Goal: Task Accomplishment & Management: Use online tool/utility

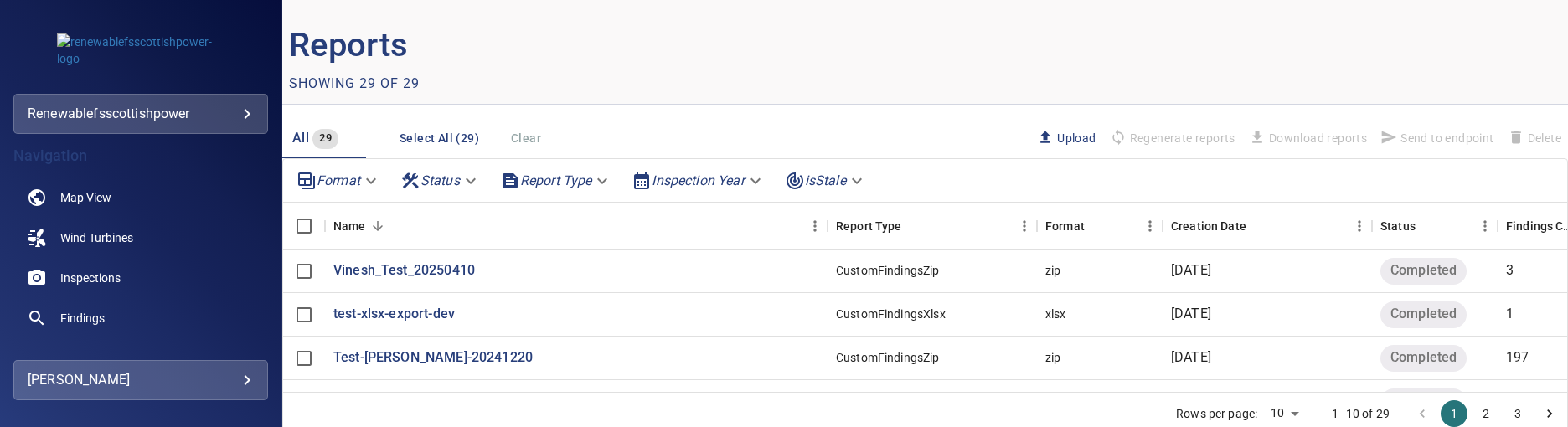
click at [178, 120] on body "**********" at bounding box center [784, 214] width 1568 height 427
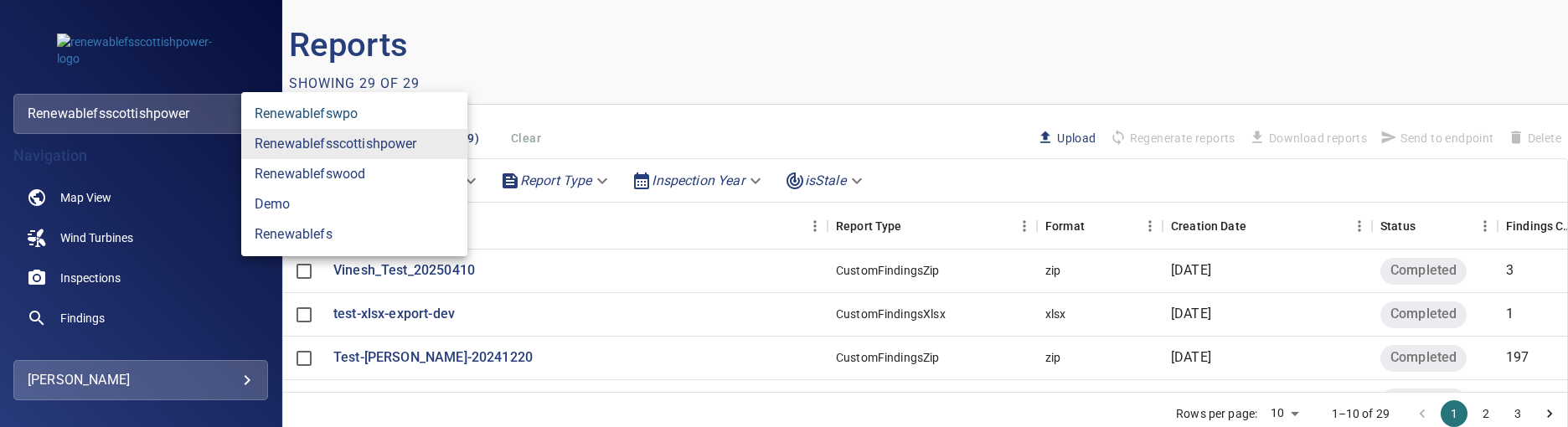
click at [313, 117] on link "renewablefswpo" at bounding box center [354, 113] width 226 height 30
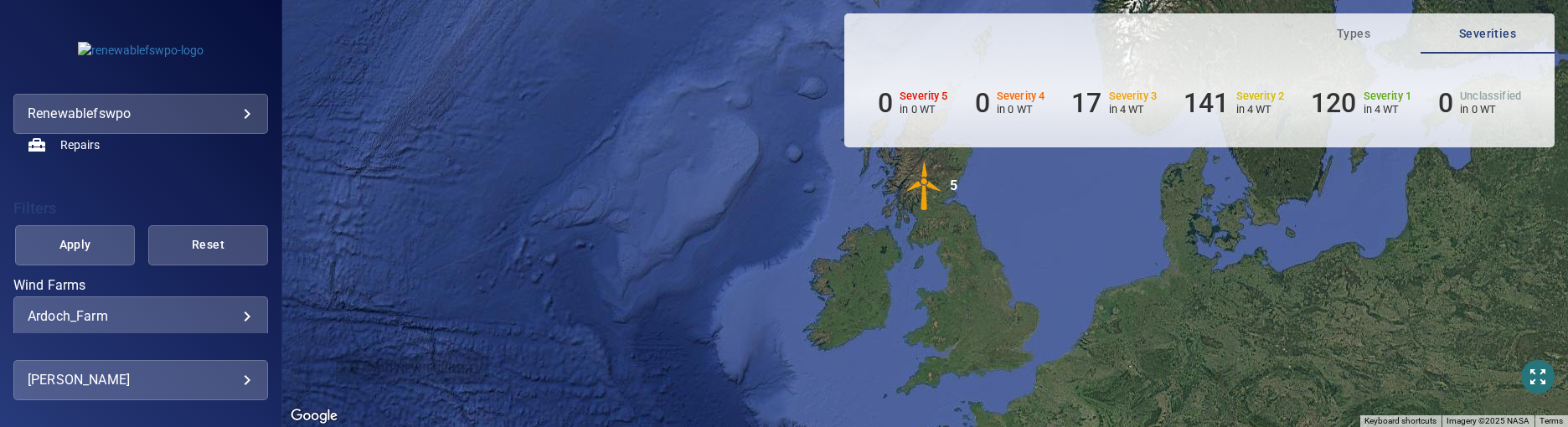
scroll to position [301, 0]
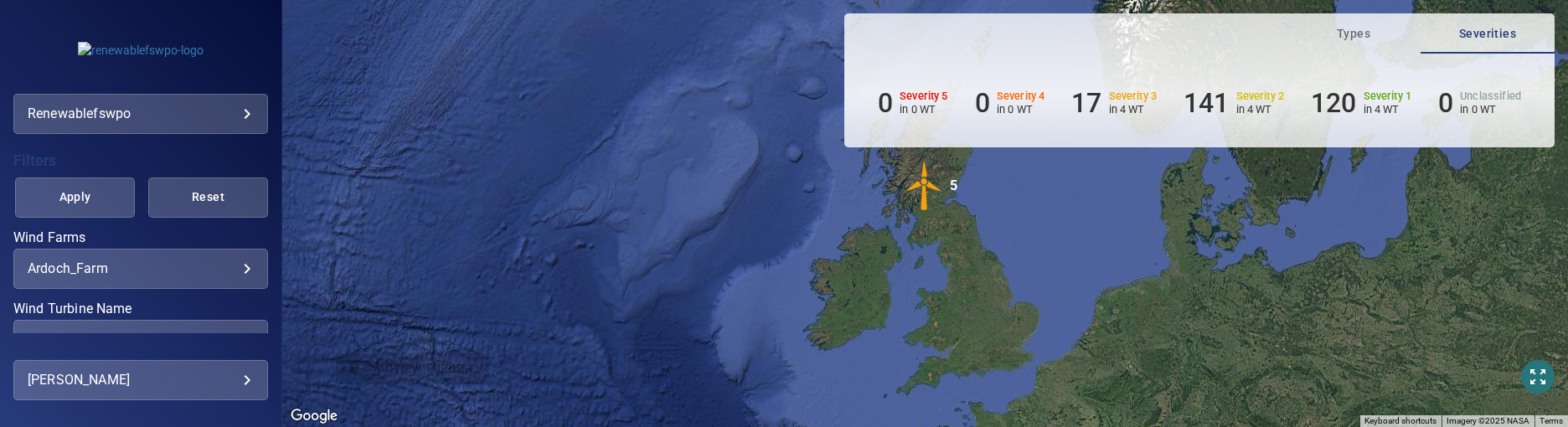
click at [245, 115] on body "**********" at bounding box center [784, 214] width 1568 height 427
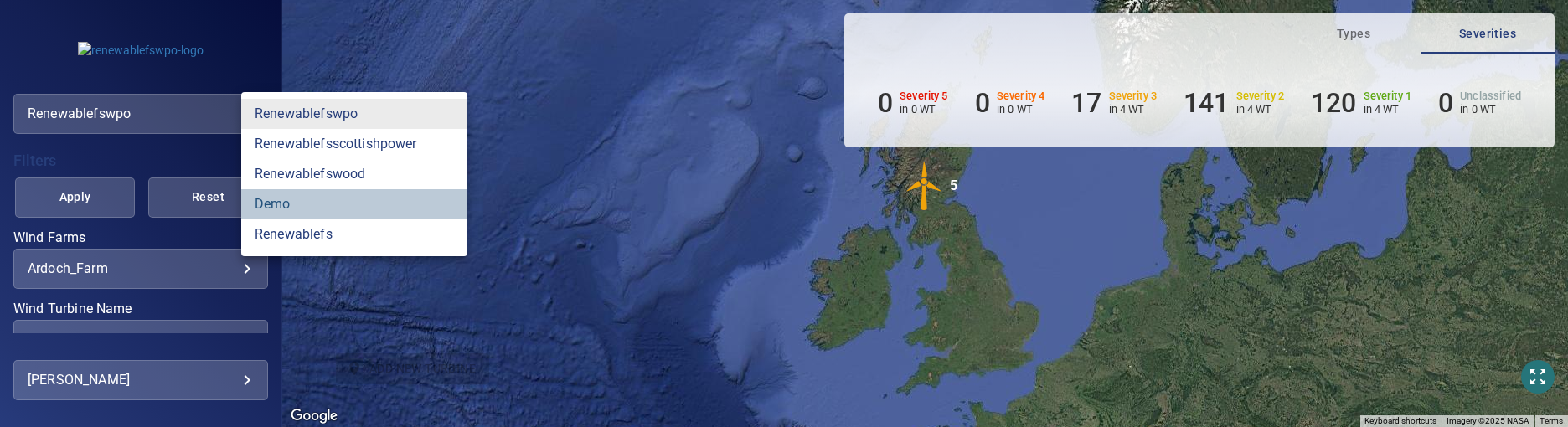
click at [327, 204] on link "demo" at bounding box center [354, 203] width 226 height 30
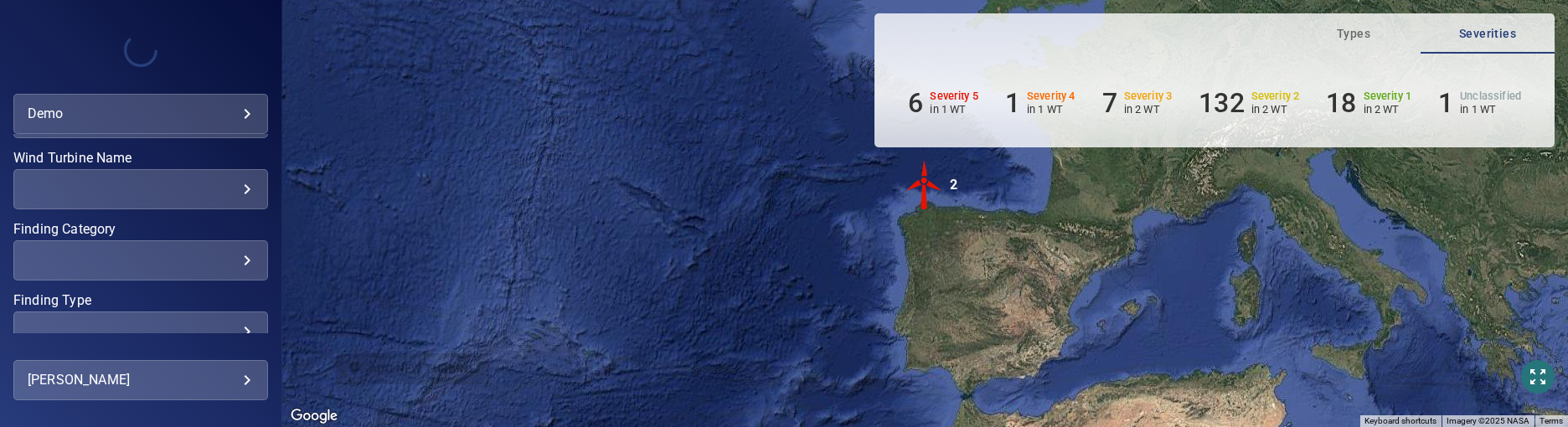
scroll to position [151, 0]
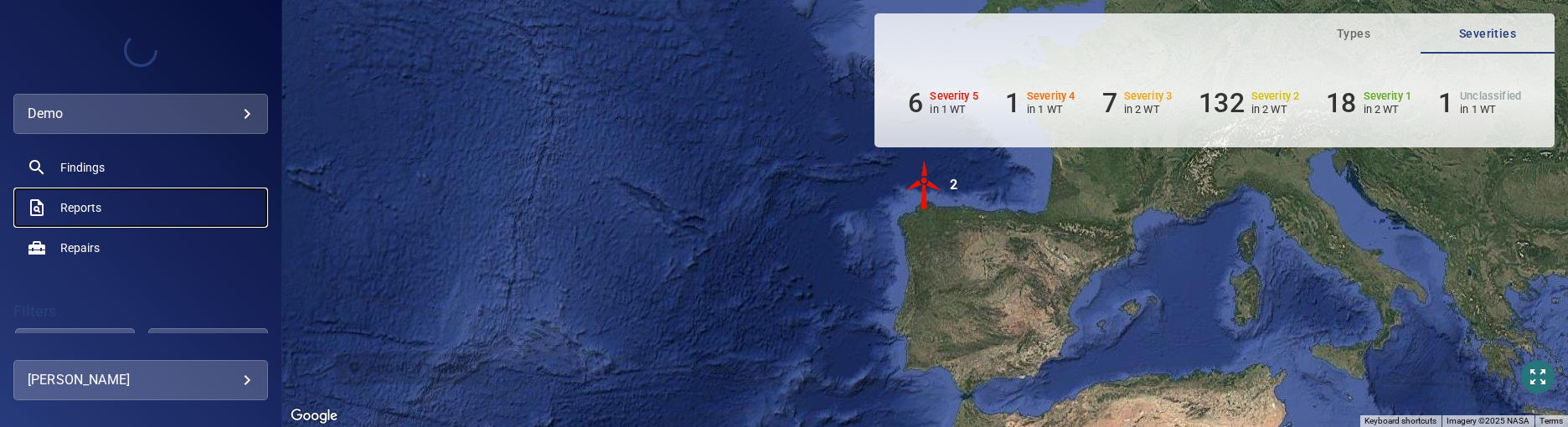
click at [104, 211] on link "Reports" at bounding box center [141, 208] width 255 height 40
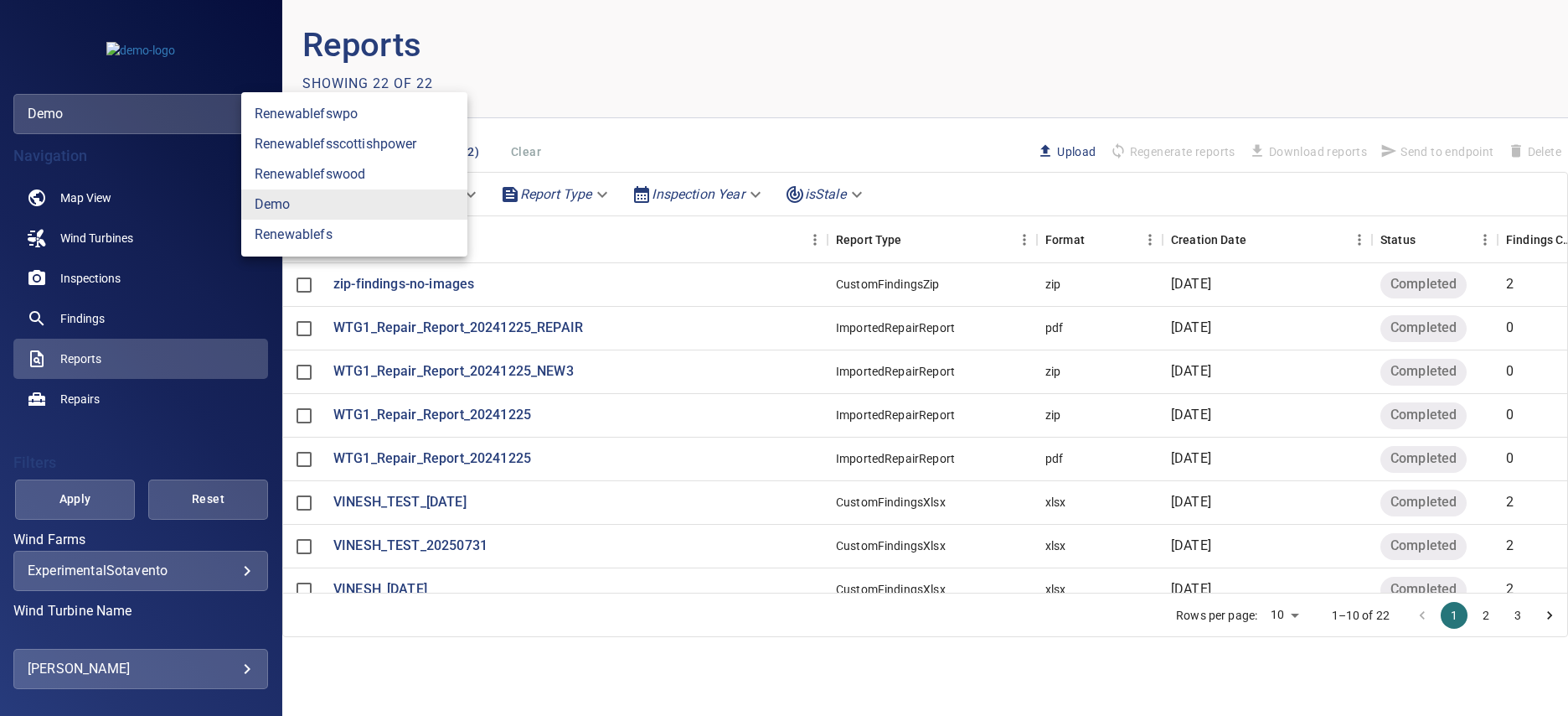
click at [240, 105] on body "**********" at bounding box center [784, 358] width 1568 height 716
click at [378, 120] on link "renewablefswpo" at bounding box center [354, 113] width 226 height 30
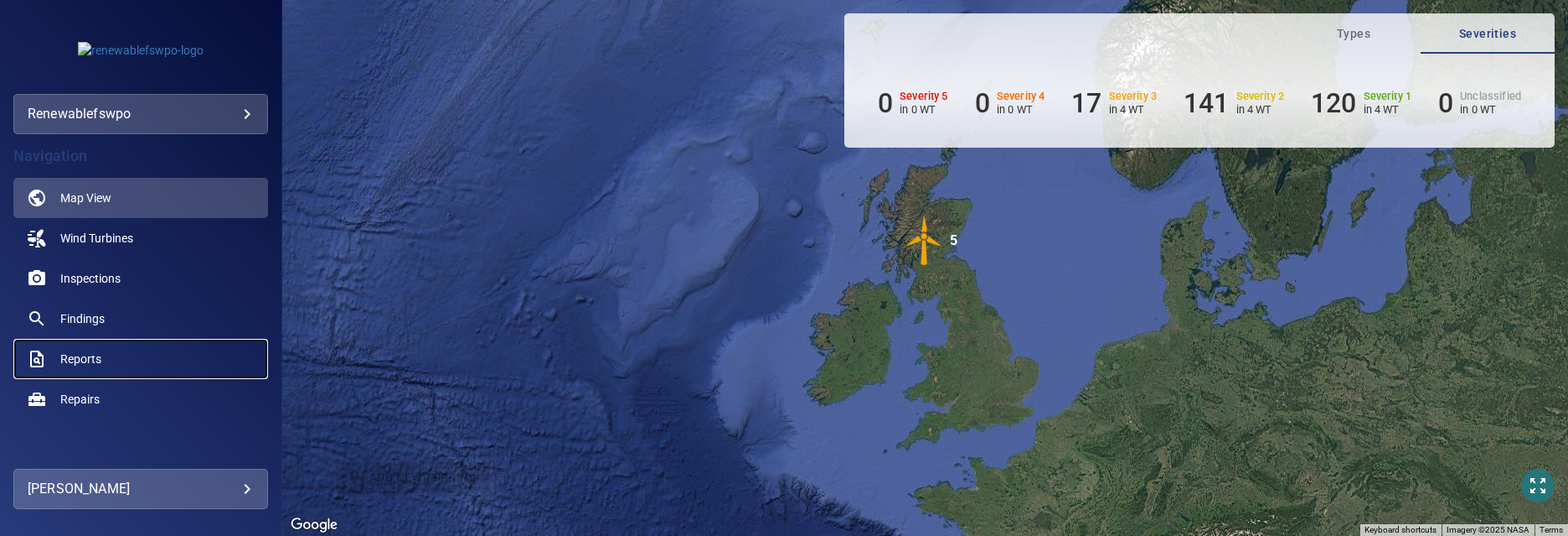
click at [82, 359] on span "Reports" at bounding box center [80, 359] width 41 height 16
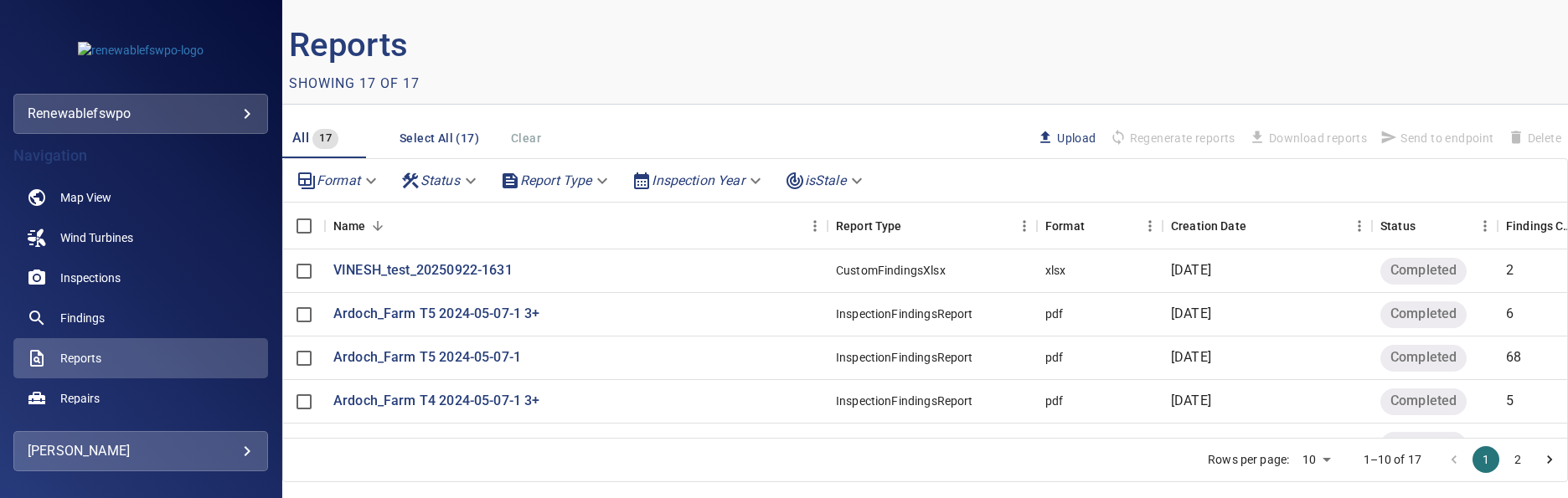
click at [250, 111] on body "**********" at bounding box center [784, 249] width 1568 height 498
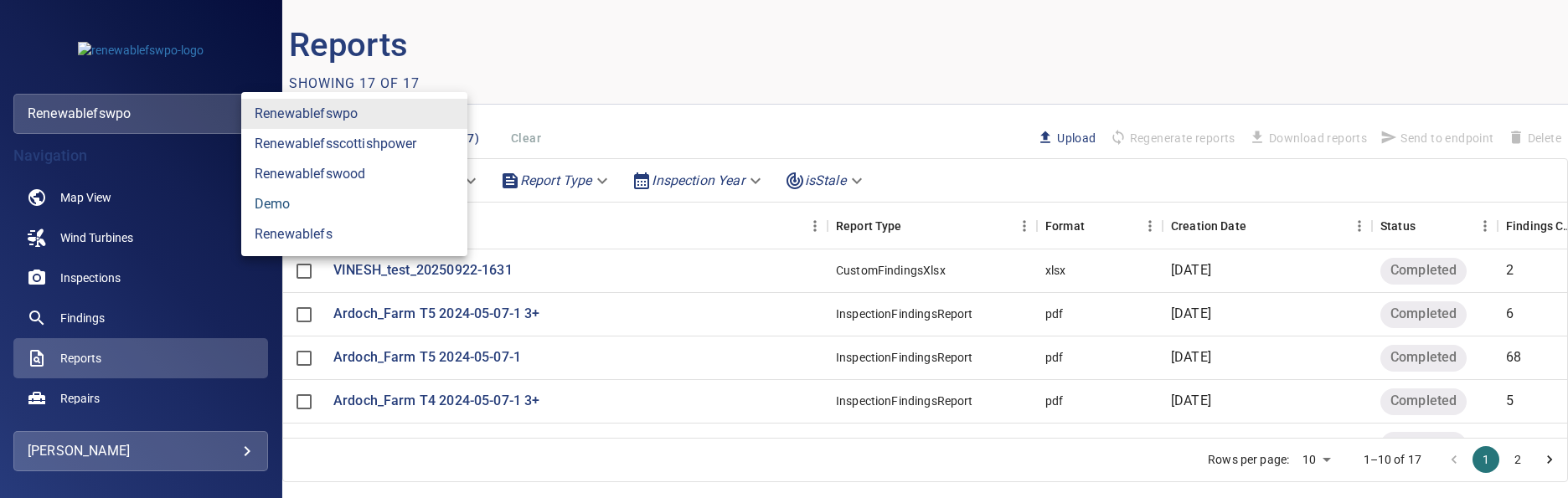
click at [296, 202] on link "demo" at bounding box center [354, 203] width 226 height 30
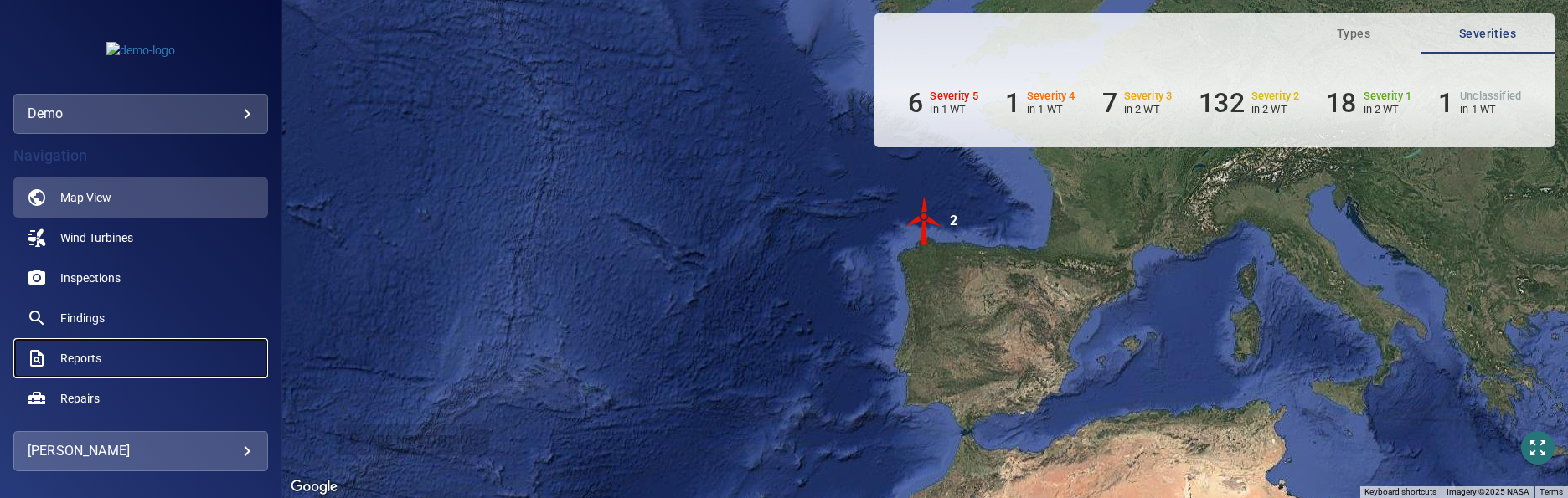
click at [112, 362] on link "Reports" at bounding box center [141, 358] width 255 height 40
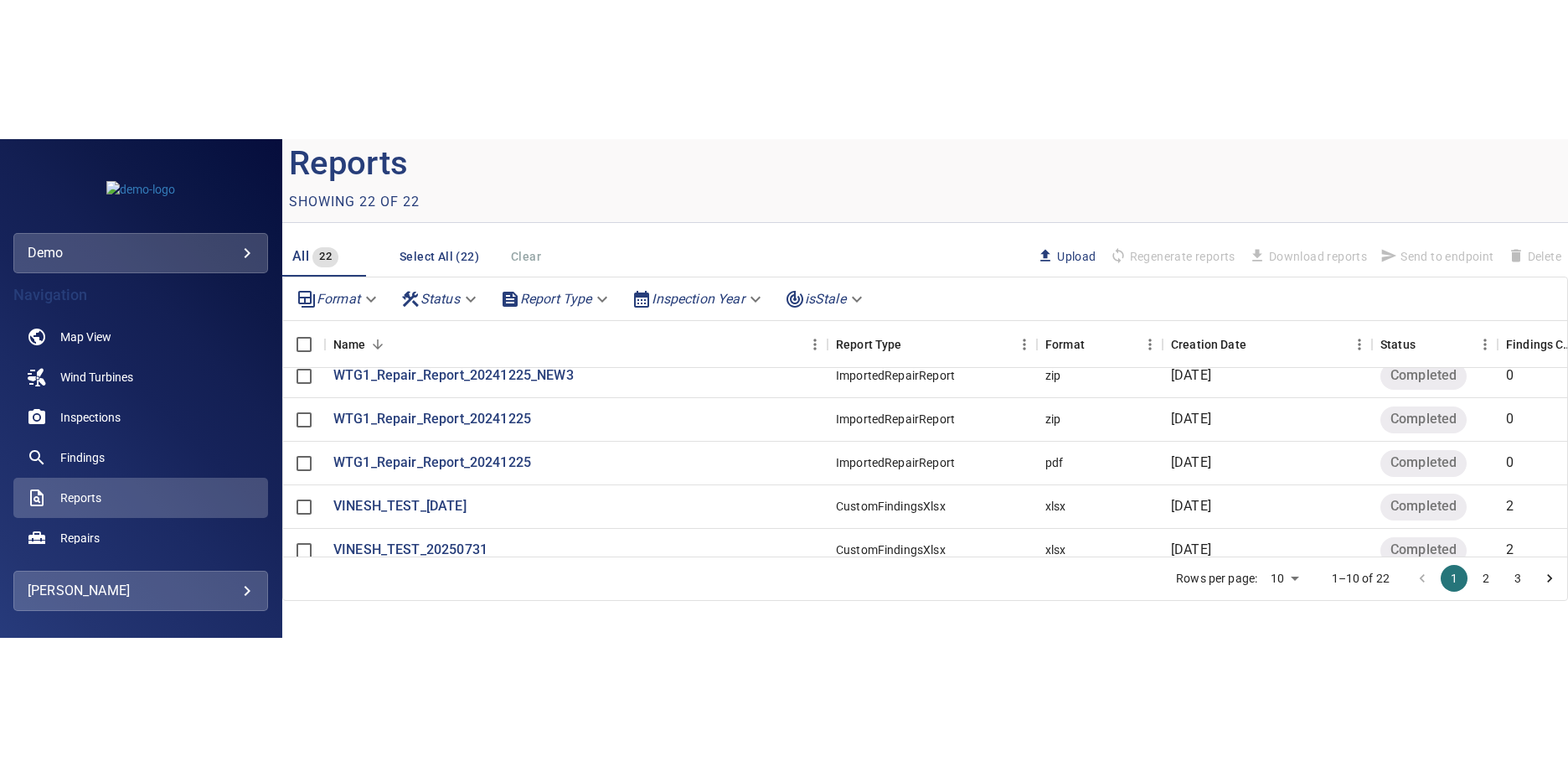
scroll to position [37, 0]
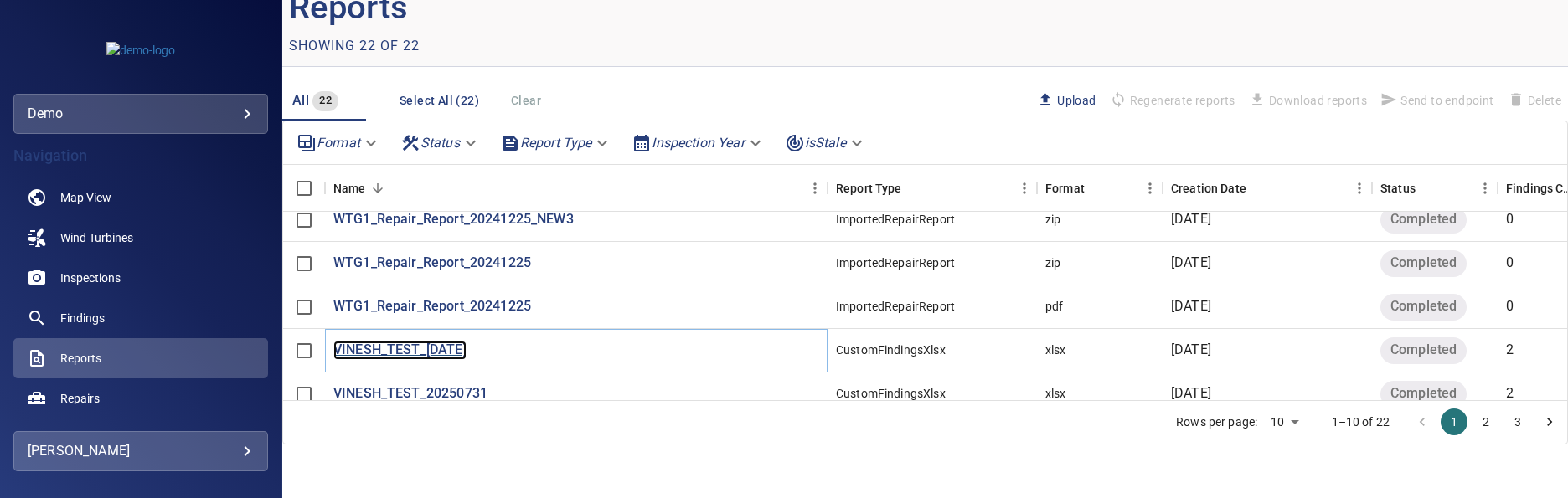
click at [455, 341] on p "VINESH_TEST_[DATE]" at bounding box center [400, 350] width 133 height 19
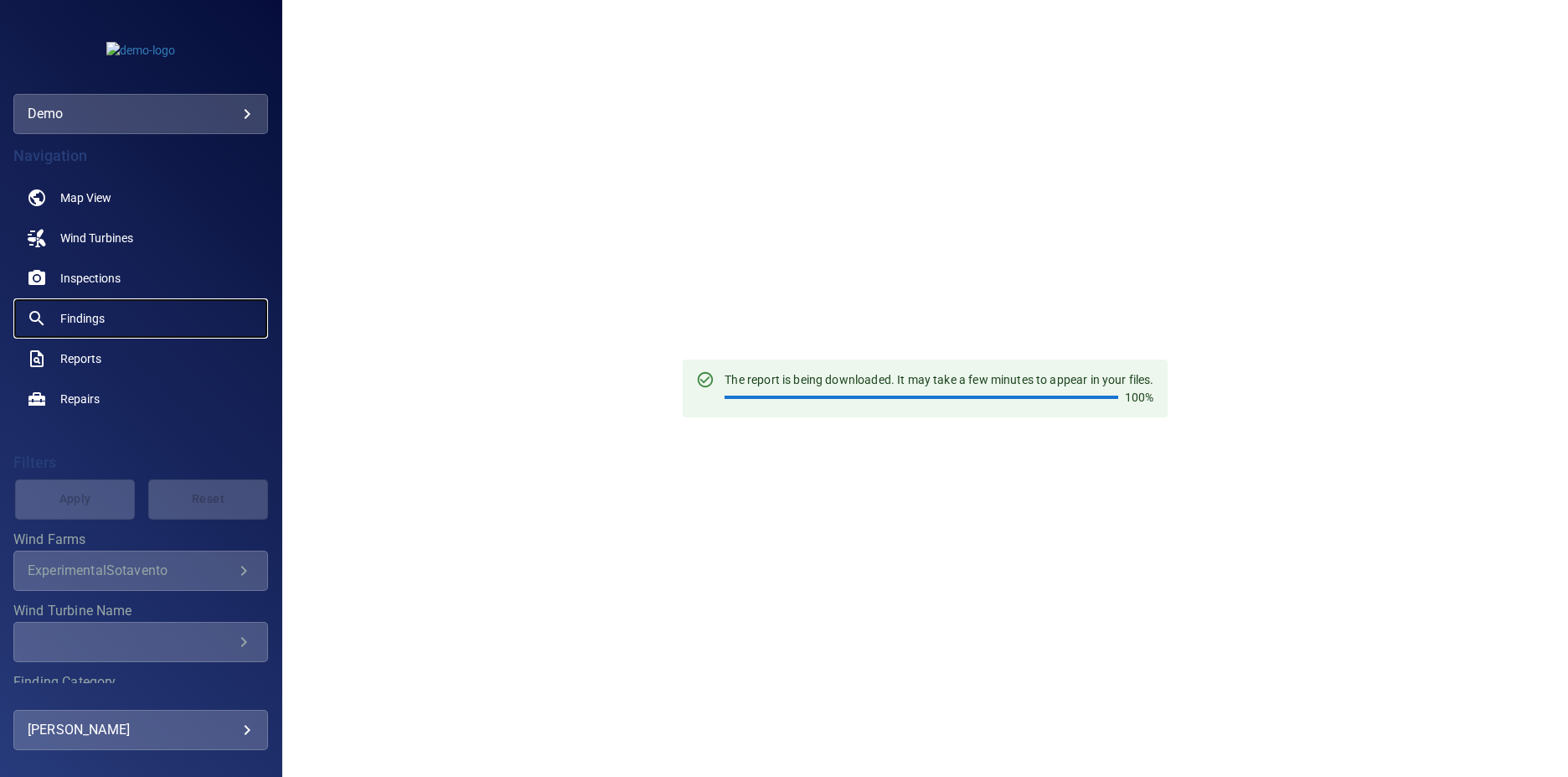
click at [99, 316] on span "Findings" at bounding box center [82, 319] width 45 height 16
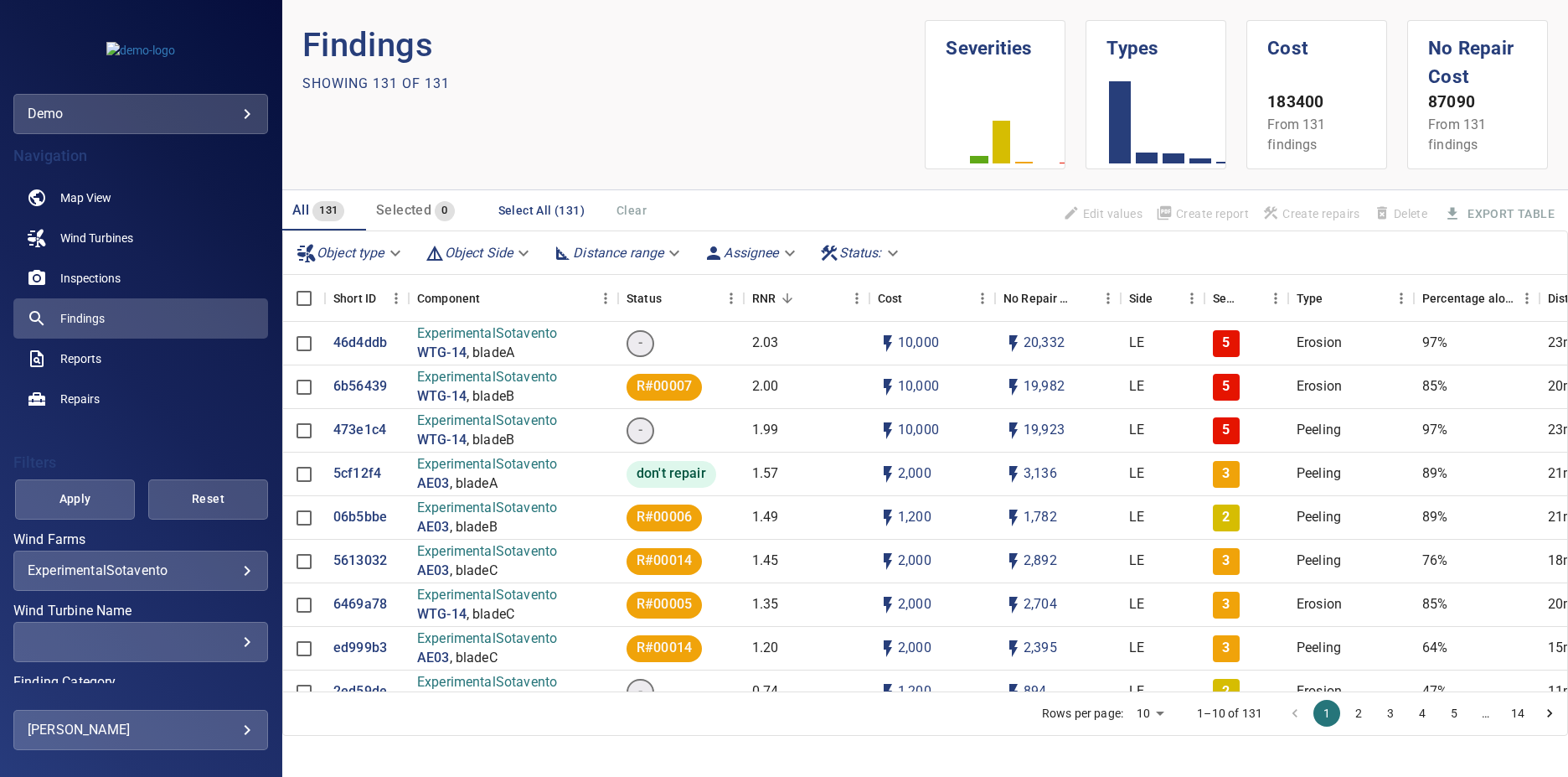
click at [171, 583] on div "**********" at bounding box center [141, 571] width 255 height 40
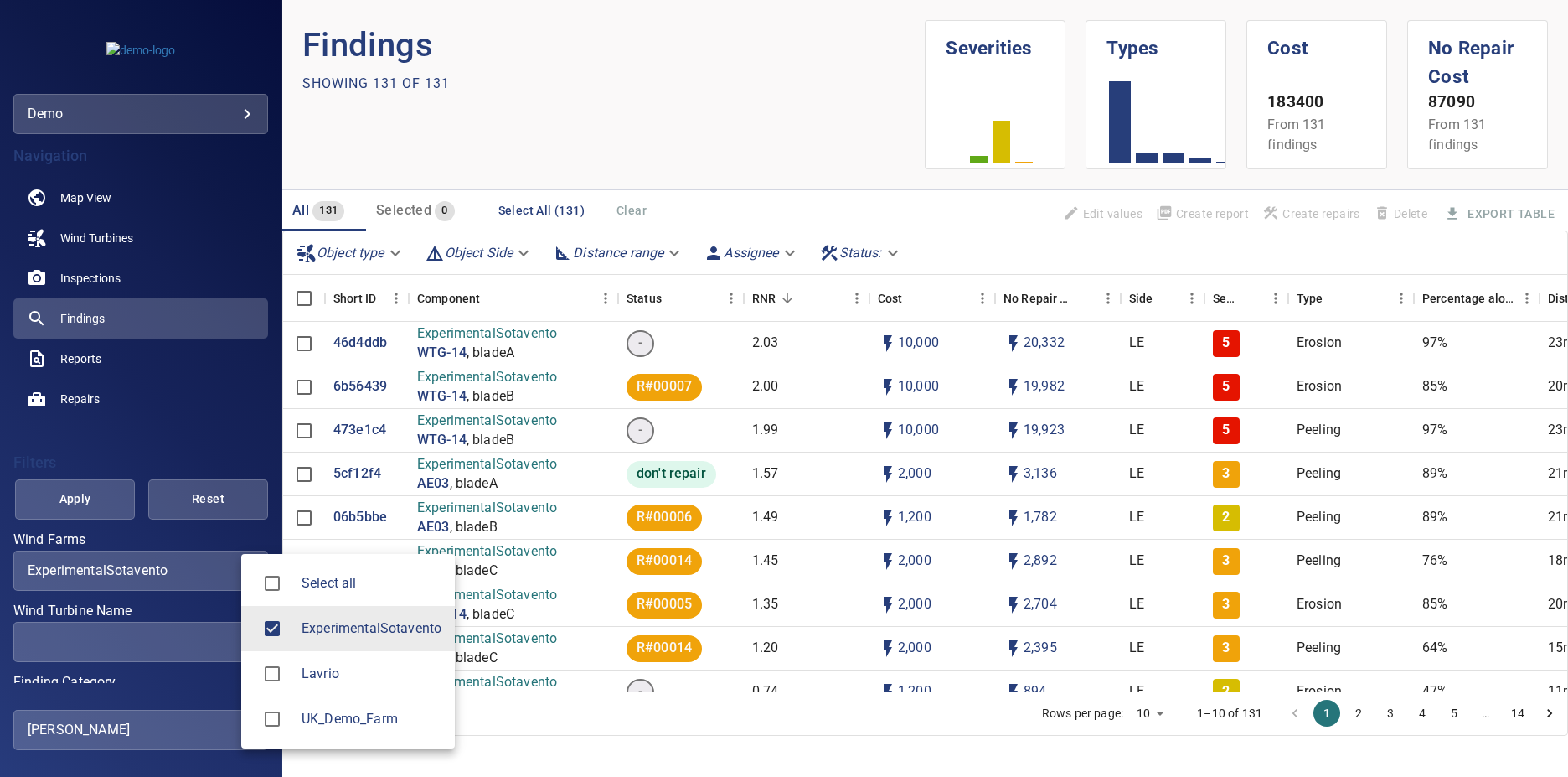
click at [200, 568] on body "**********" at bounding box center [784, 388] width 1568 height 777
click at [196, 576] on div at bounding box center [784, 388] width 1568 height 777
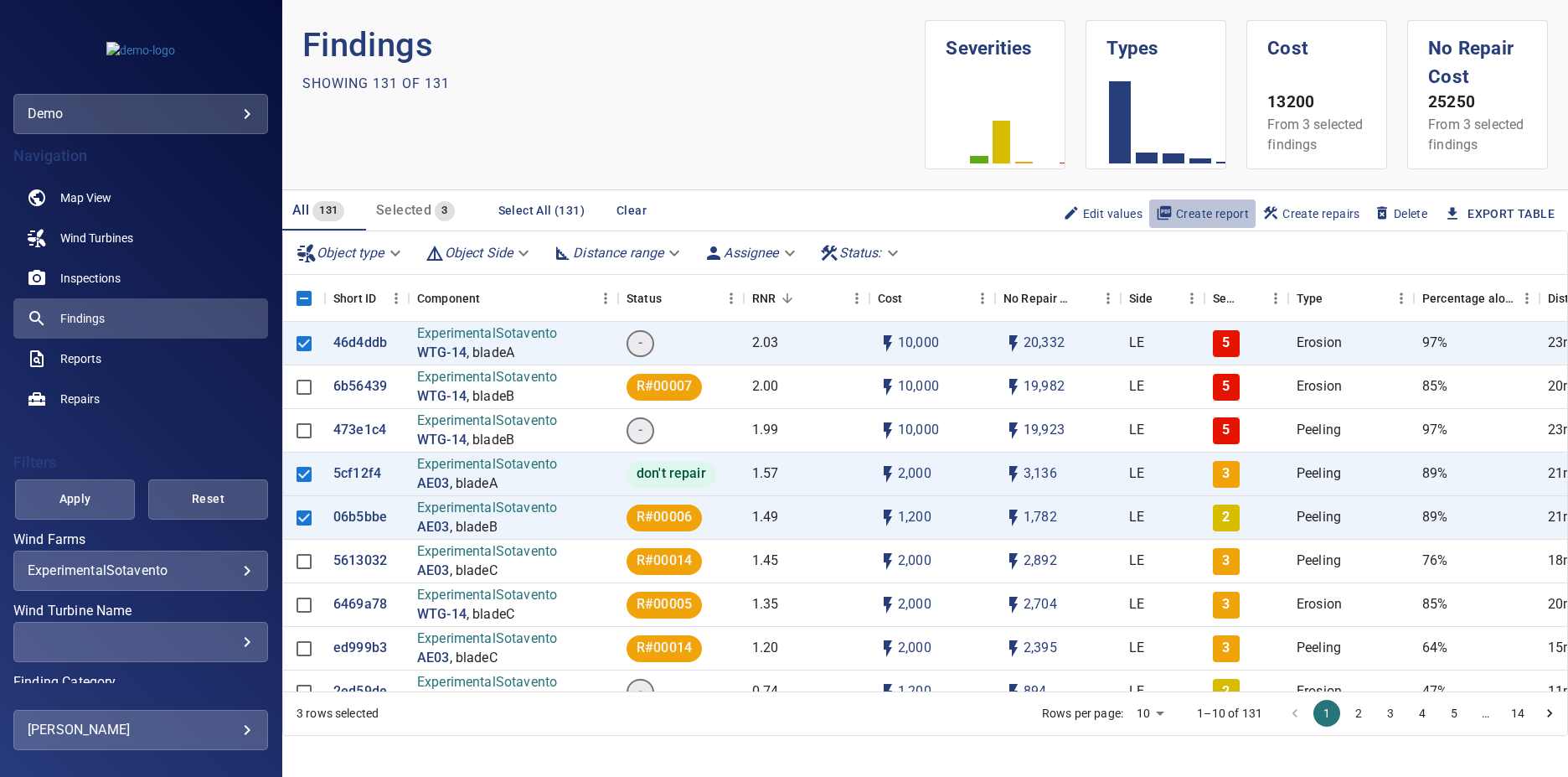
click at [1219, 223] on span "Create report" at bounding box center [1203, 214] width 93 height 18
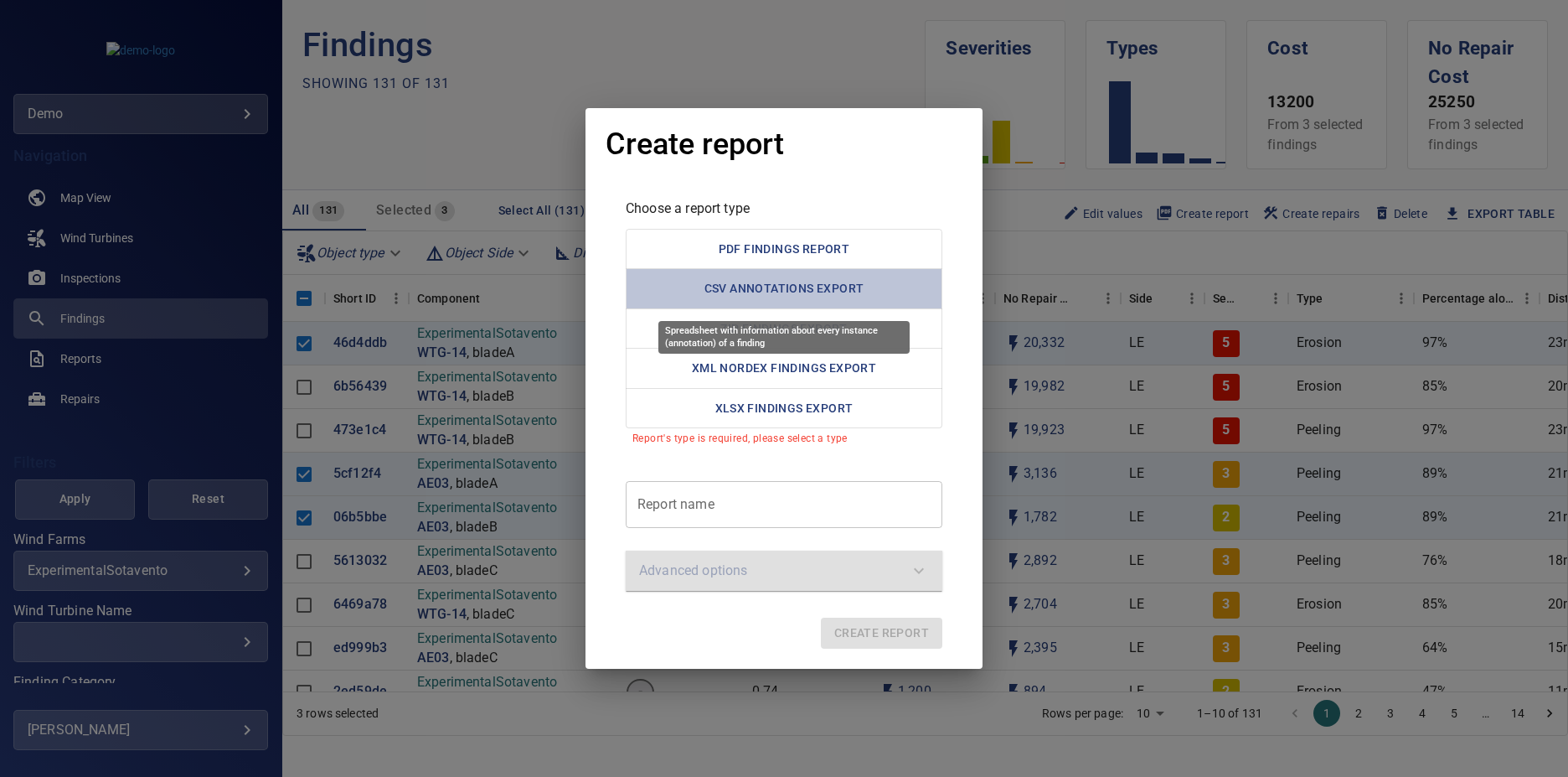
click at [842, 297] on button "CSV Annotations Export" at bounding box center [784, 289] width 317 height 41
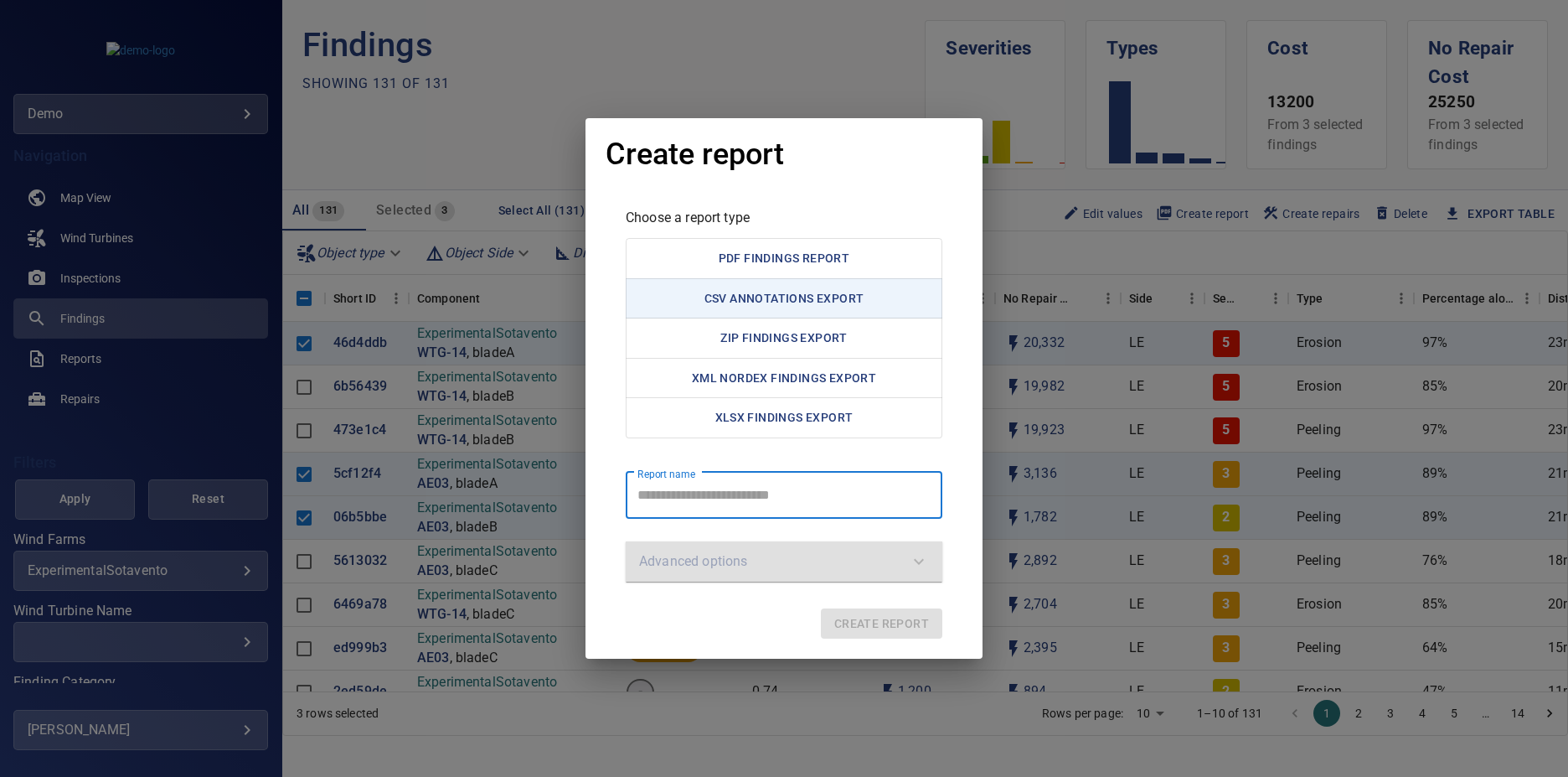
click at [725, 507] on report "Report name" at bounding box center [784, 495] width 317 height 47
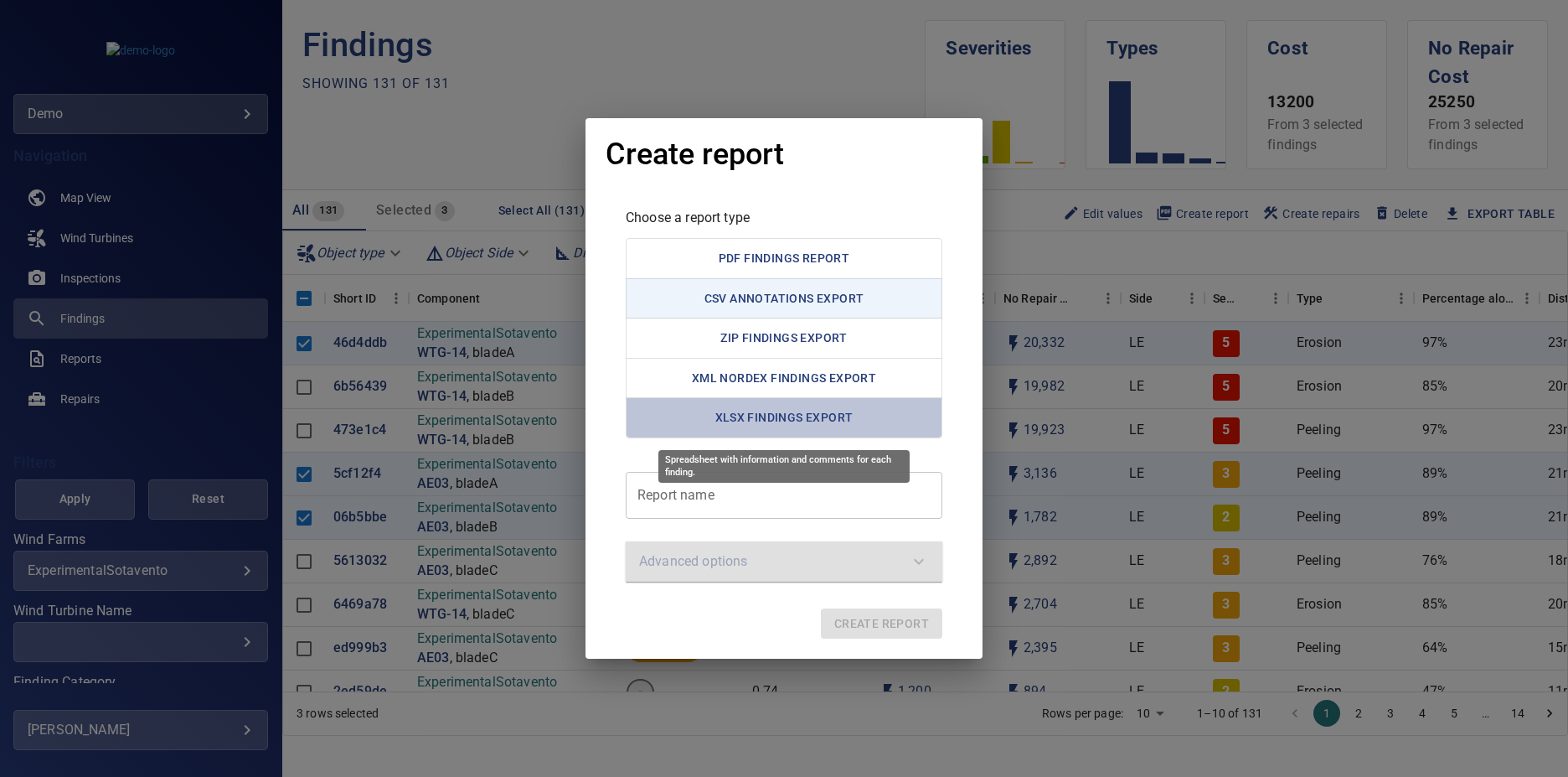
click at [838, 414] on button "XLSX Findings Export" at bounding box center [784, 417] width 317 height 41
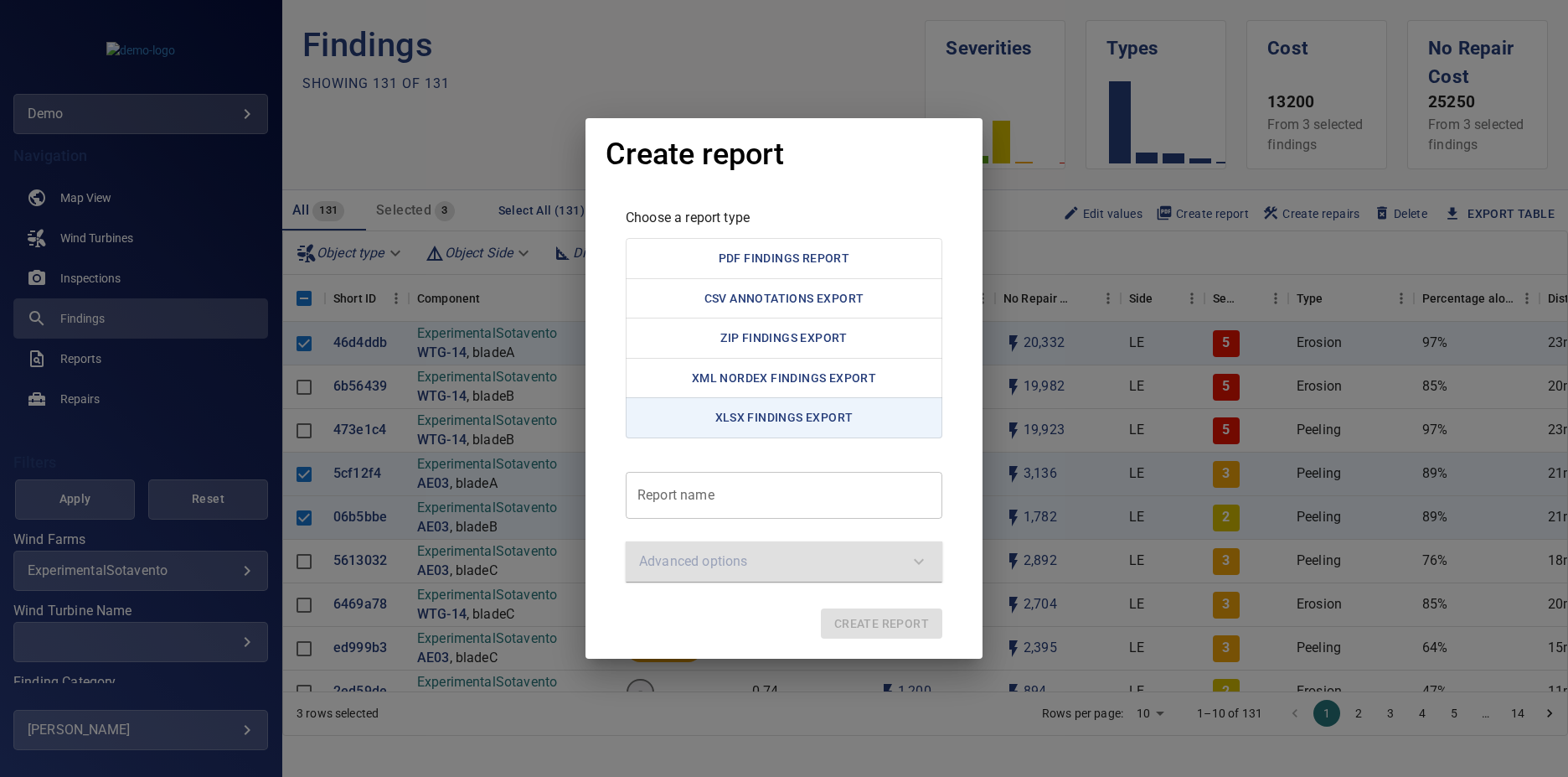
click at [758, 515] on report "Report name" at bounding box center [784, 495] width 317 height 47
click at [760, 497] on report "Report name" at bounding box center [784, 495] width 317 height 47
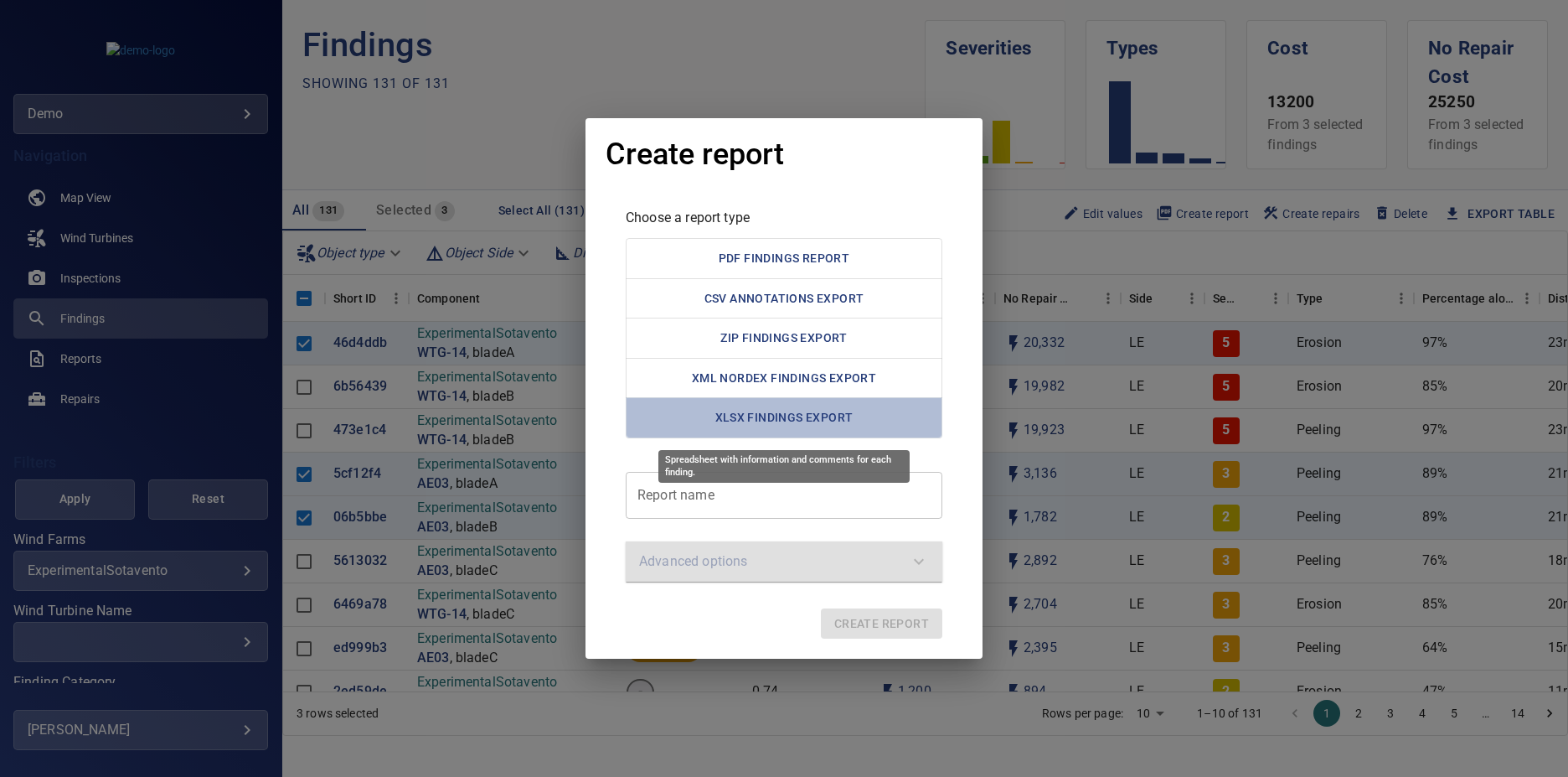
click at [760, 425] on button "XLSX Findings Export" at bounding box center [784, 417] width 317 height 41
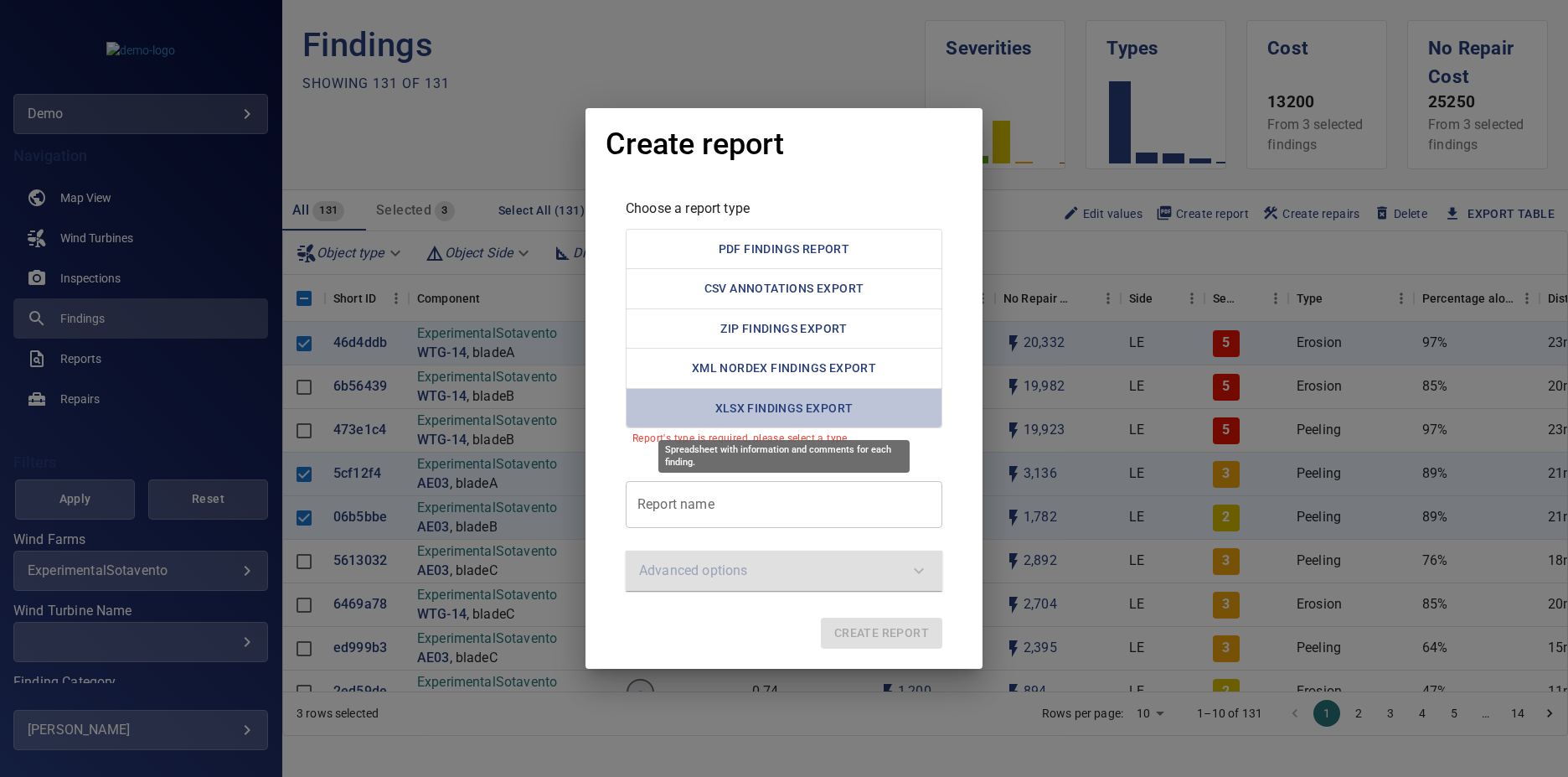
click at [793, 413] on button "XLSX Findings Export" at bounding box center [784, 408] width 317 height 41
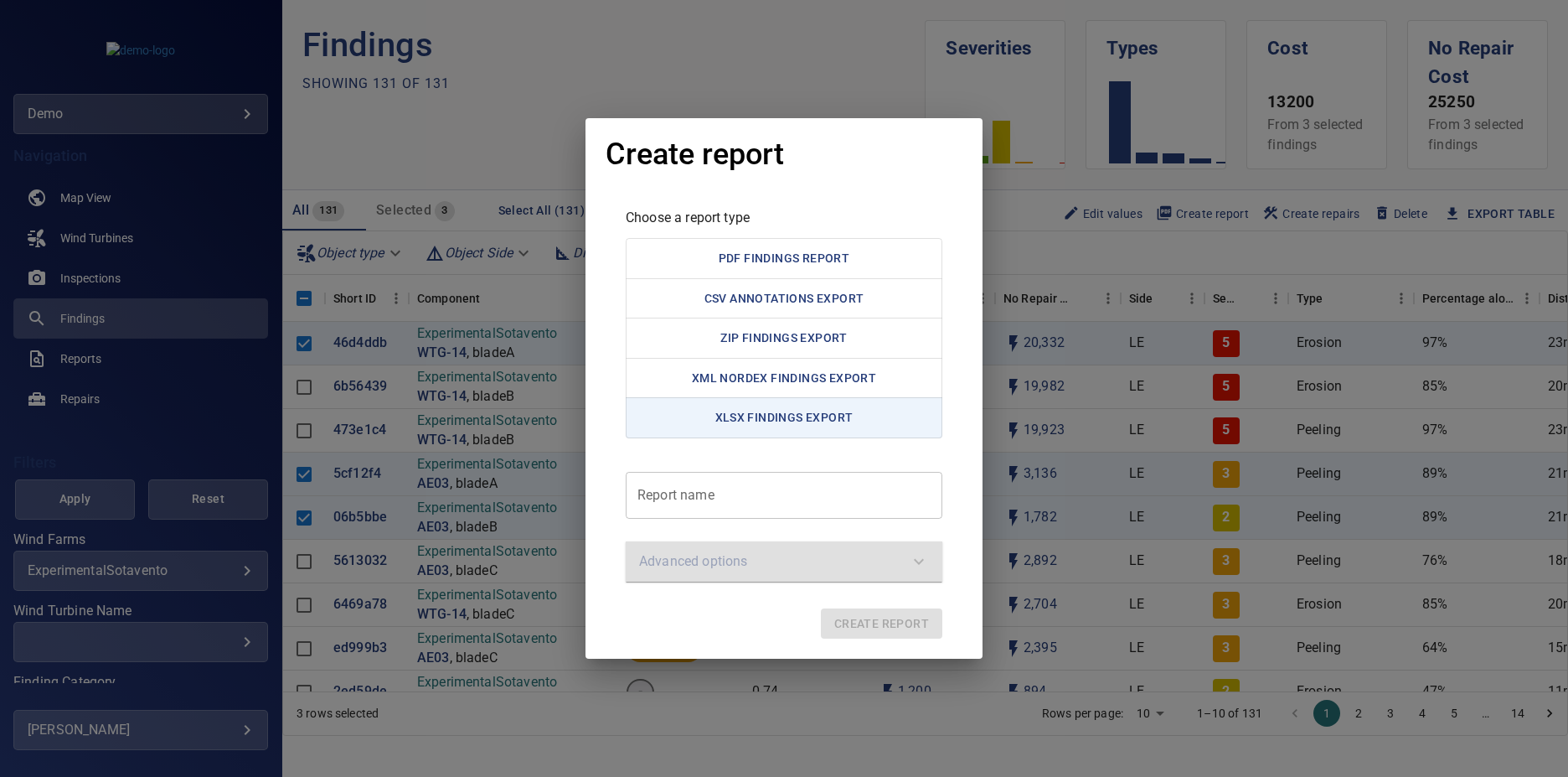
click at [727, 519] on div "Report name Report name ​" at bounding box center [784, 505] width 317 height 67
click at [728, 500] on report "Report name" at bounding box center [784, 495] width 317 height 47
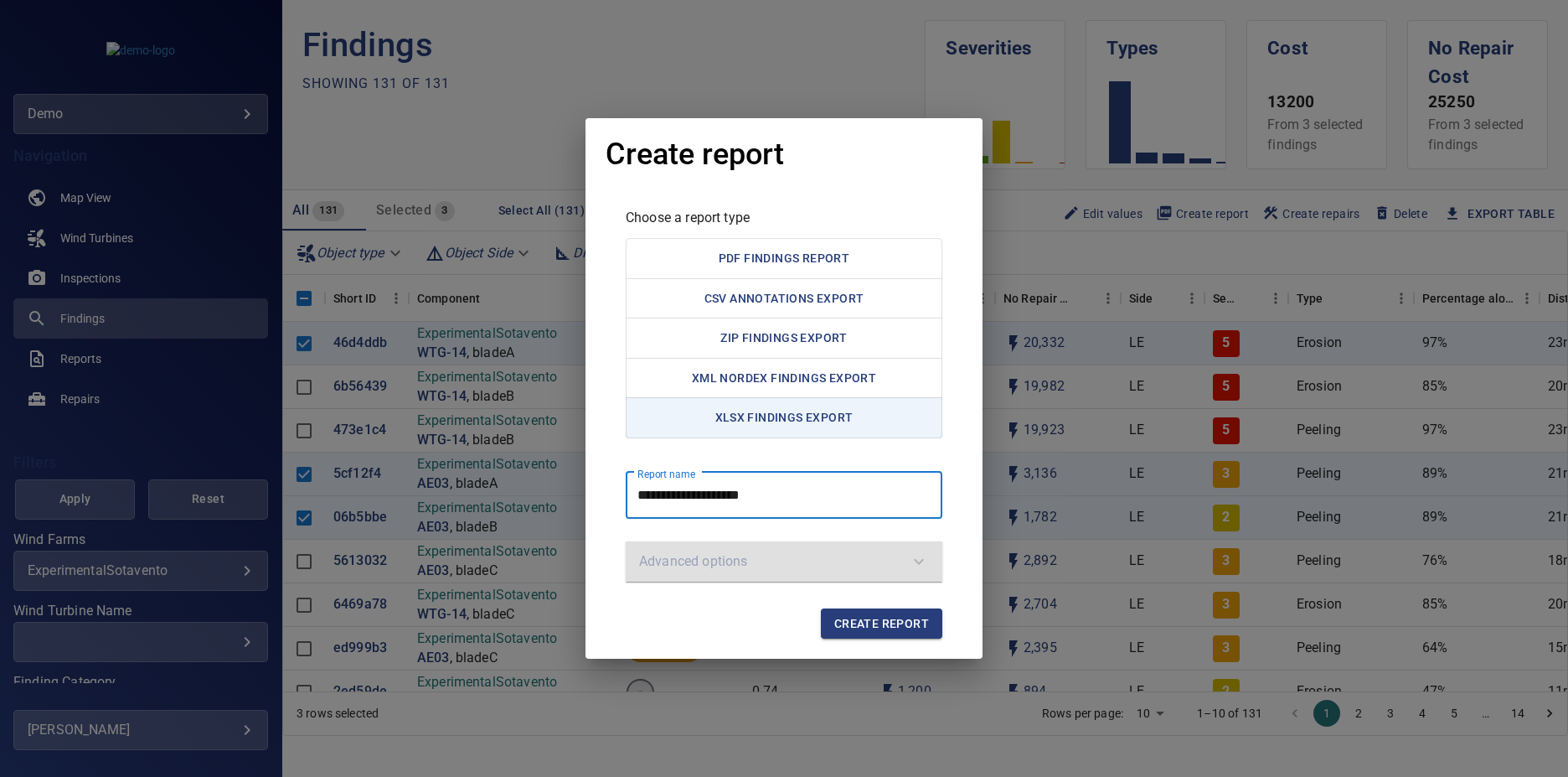
click at [730, 499] on report "**********" at bounding box center [784, 495] width 317 height 47
type report "**********"
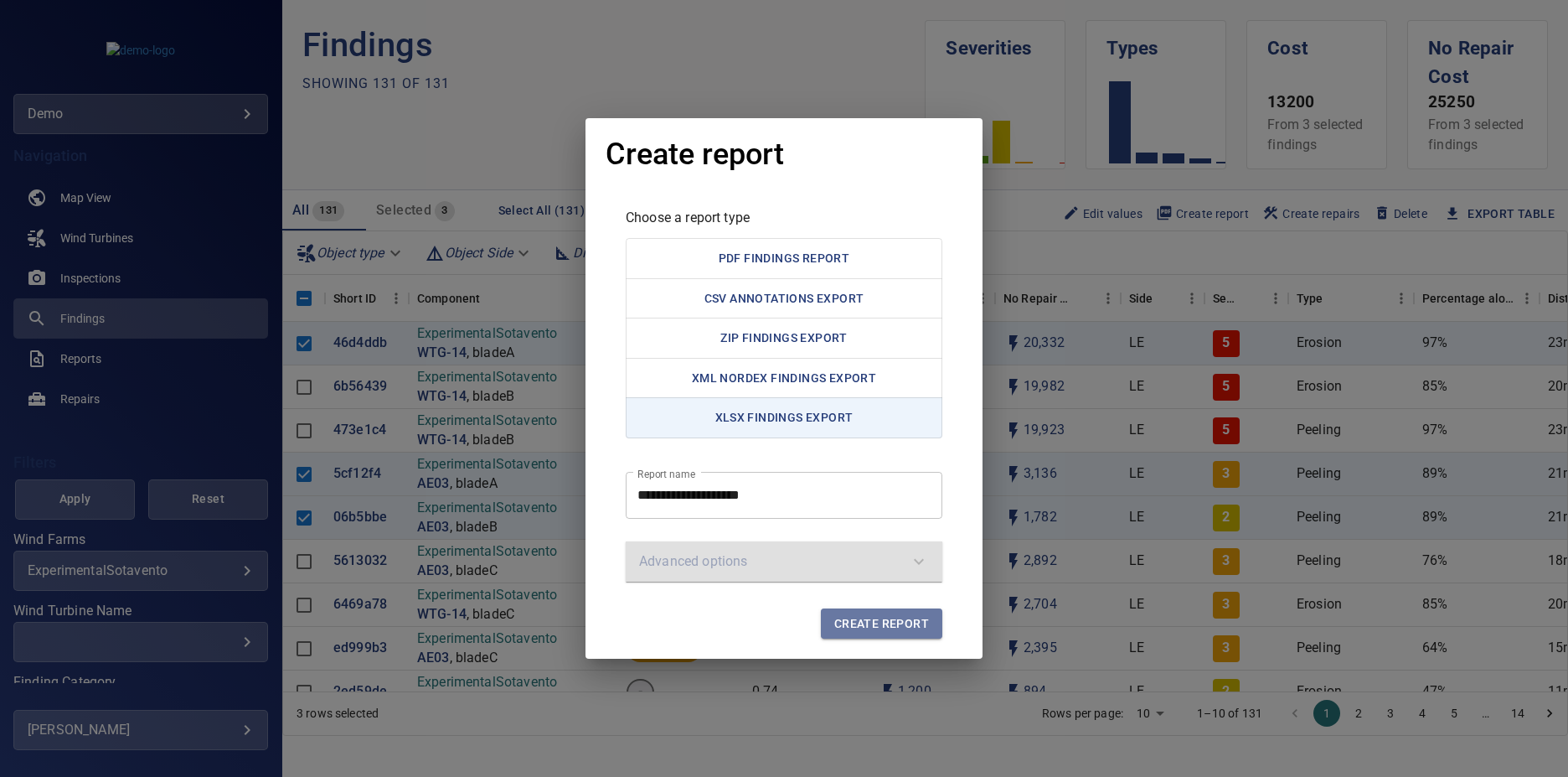
click at [906, 622] on span "Create report" at bounding box center [882, 624] width 95 height 21
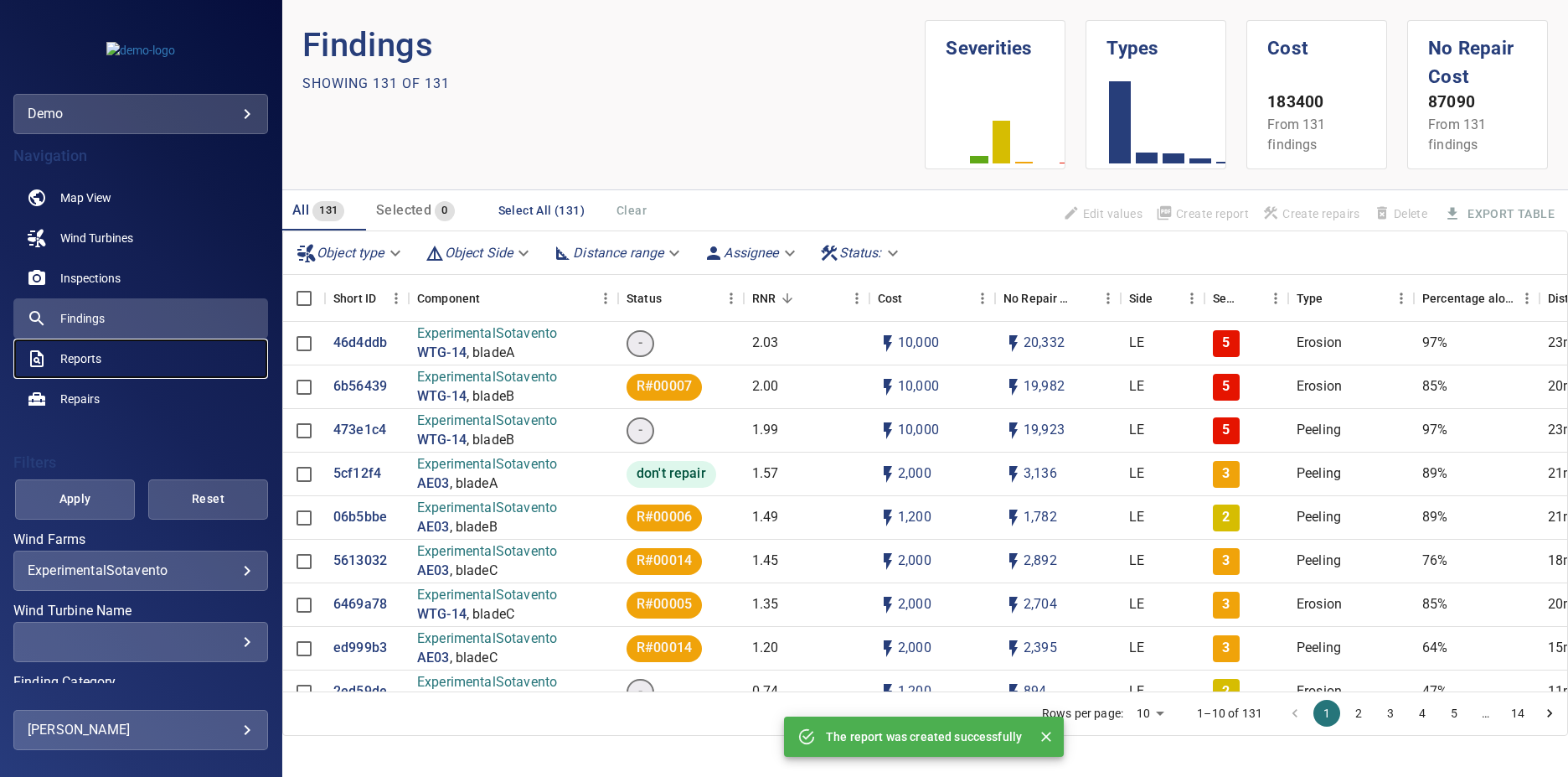
click at [128, 361] on link "Reports" at bounding box center [141, 359] width 255 height 40
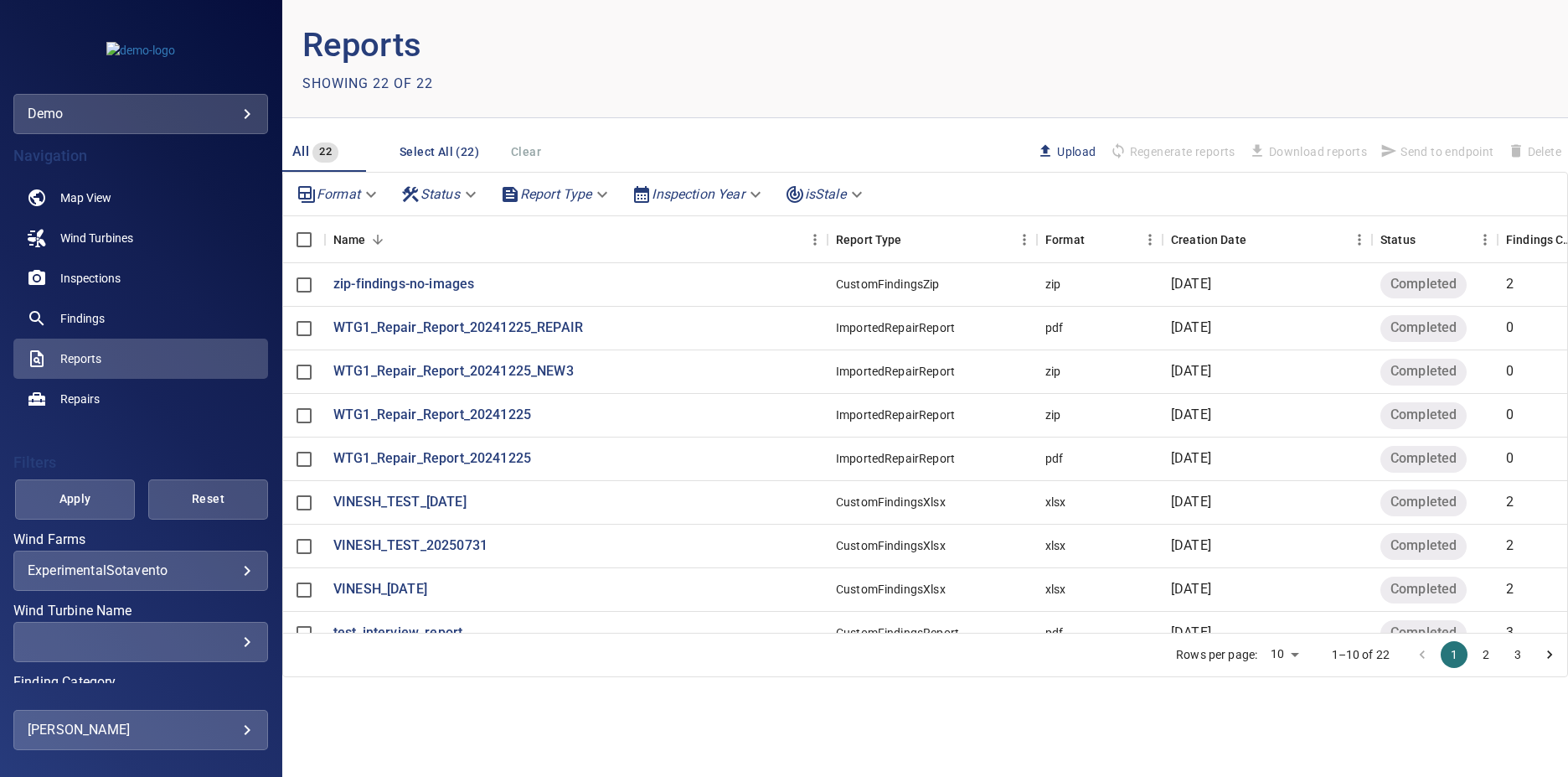
click at [819, 196] on body "**********" at bounding box center [784, 388] width 1568 height 777
drag, startPoint x: 819, startPoint y: 196, endPoint x: 969, endPoint y: 64, distance: 199.8
click at [977, 76] on div "isStale None isStale" at bounding box center [784, 388] width 1568 height 777
click at [964, 57] on div at bounding box center [784, 388] width 1568 height 777
click at [538, 187] on body "**********" at bounding box center [784, 388] width 1568 height 777
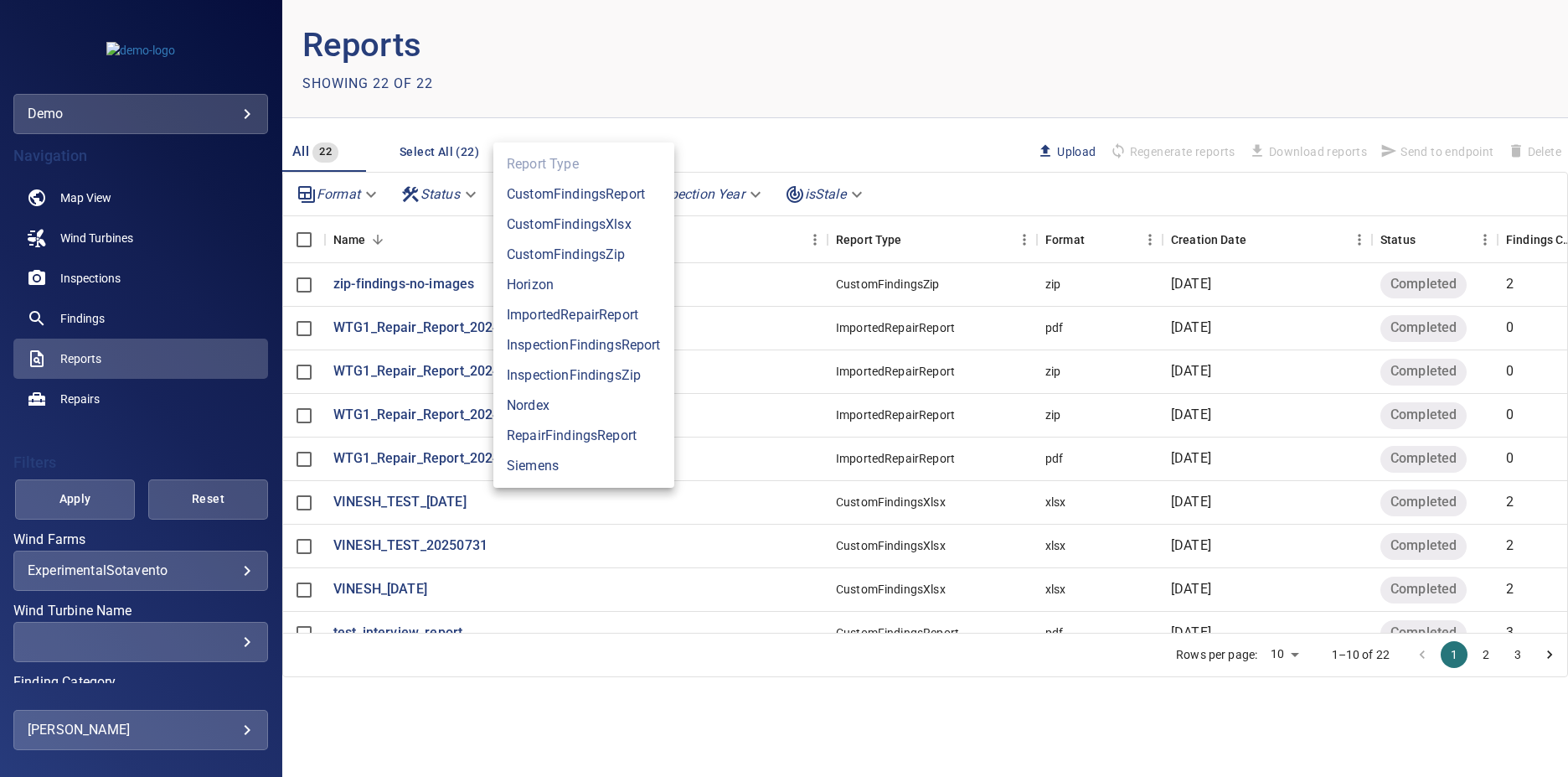
click at [845, 44] on div at bounding box center [784, 388] width 1568 height 777
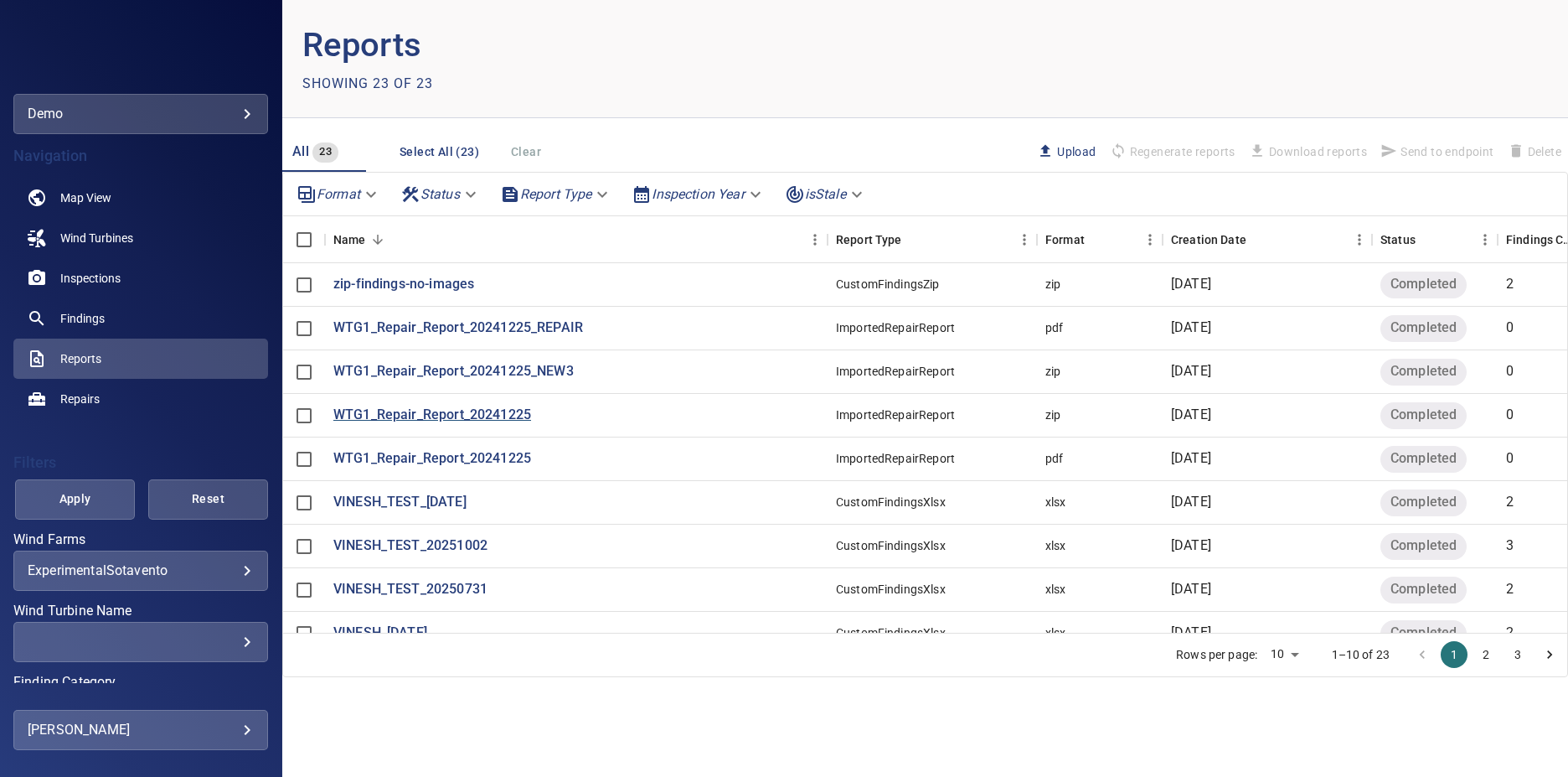
scroll to position [79, 0]
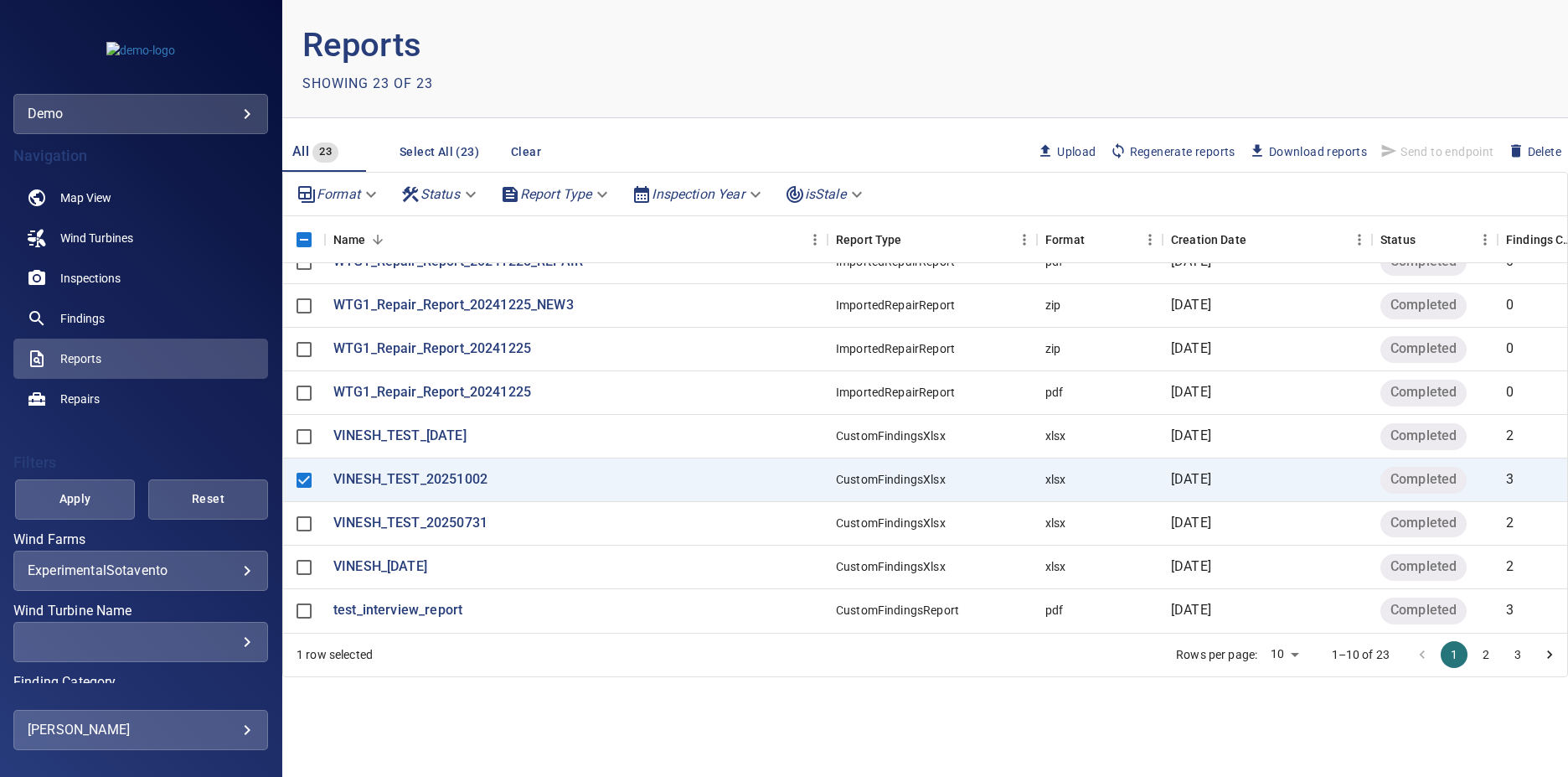
click at [618, 51] on header "Reports Showing 23 of 23" at bounding box center [925, 58] width 1286 height 118
click at [1300, 149] on span "Download reports" at bounding box center [1308, 152] width 118 height 18
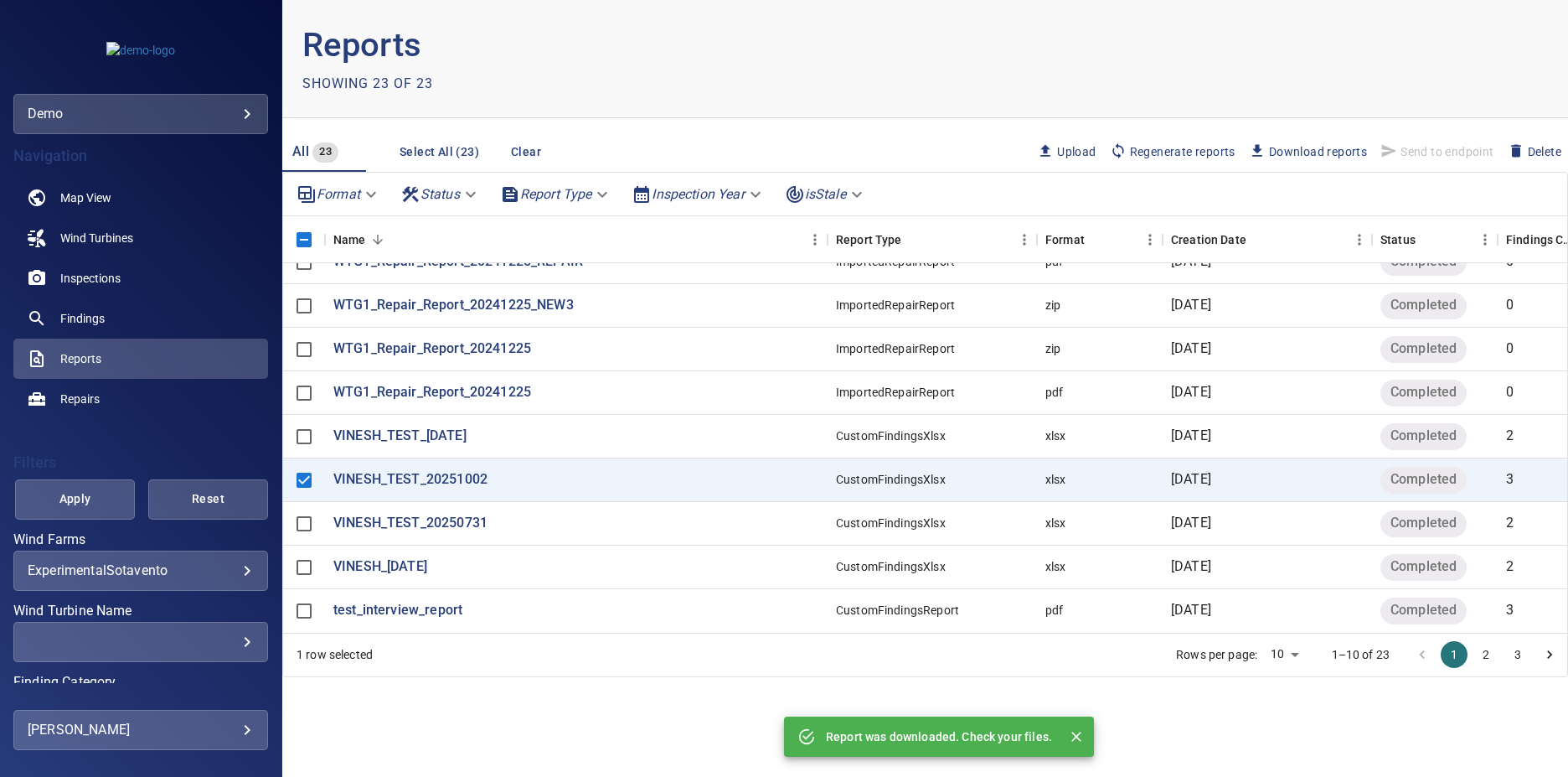
click at [947, 58] on header "Reports Showing 23 of 23" at bounding box center [925, 58] width 1286 height 118
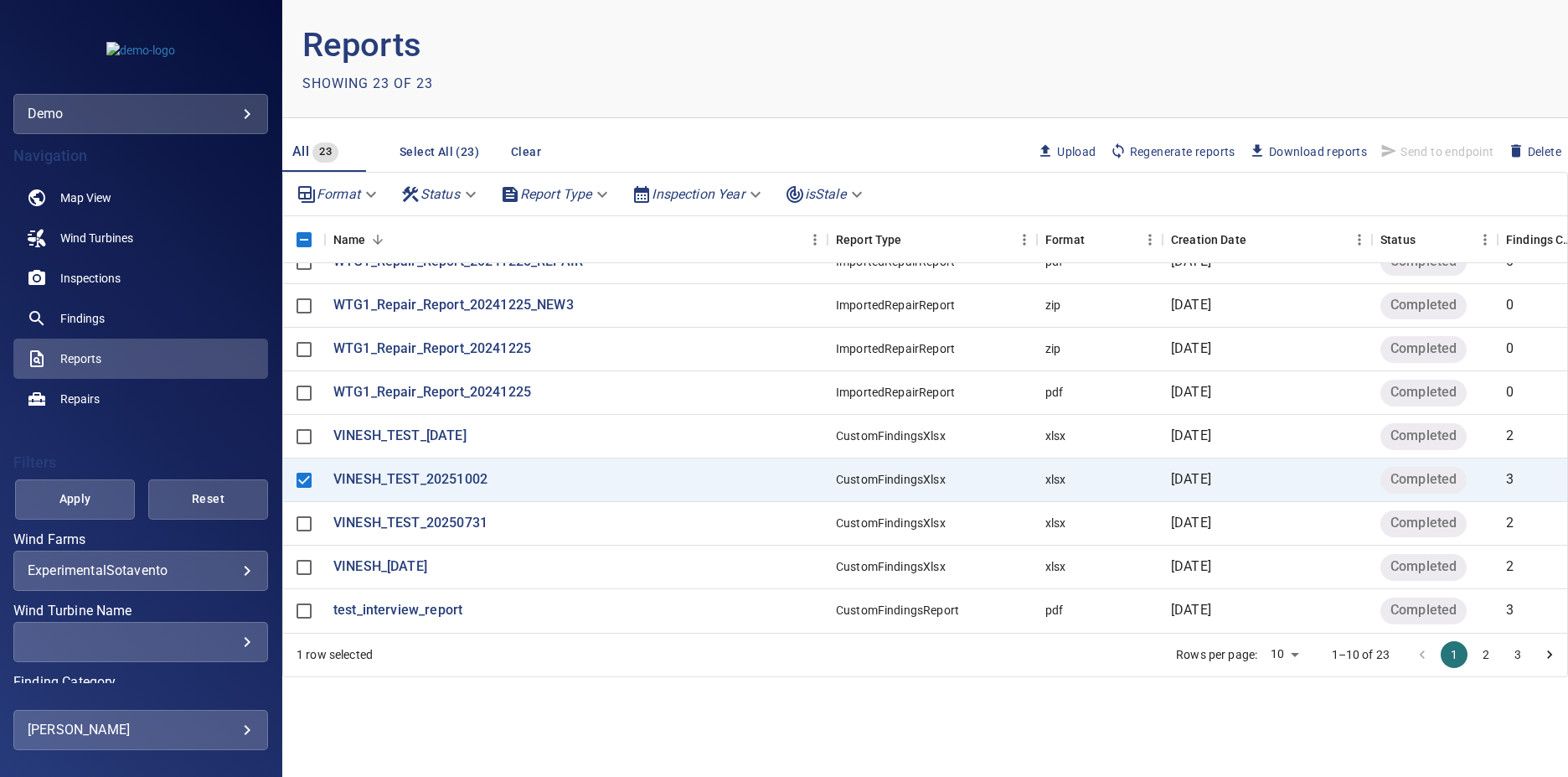
click at [1217, 124] on main "Reports Showing 23 of 23 All 23 Select All (23) Clear Upload Regenerate reports…" at bounding box center [925, 388] width 1286 height 777
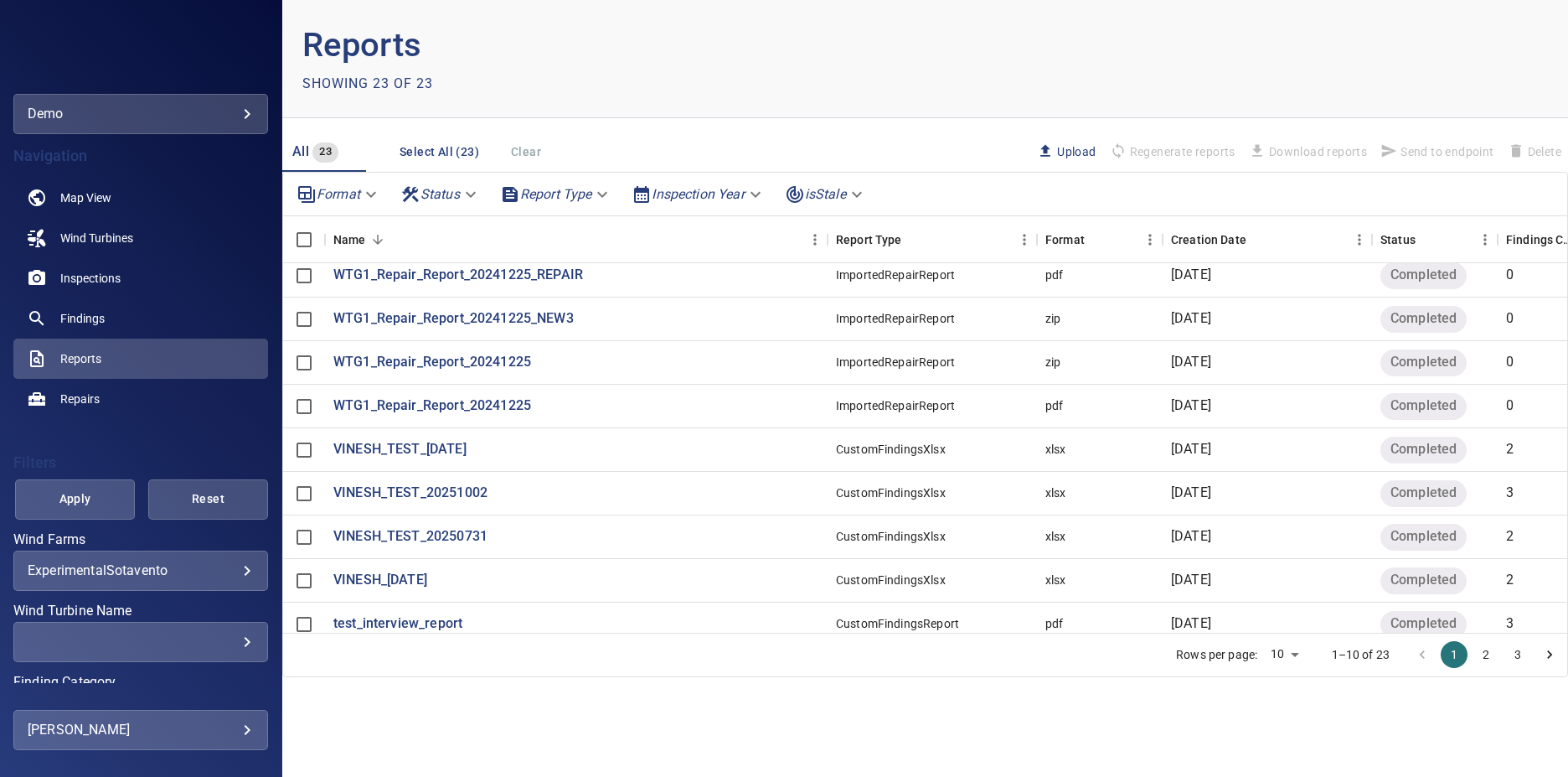
scroll to position [79, 0]
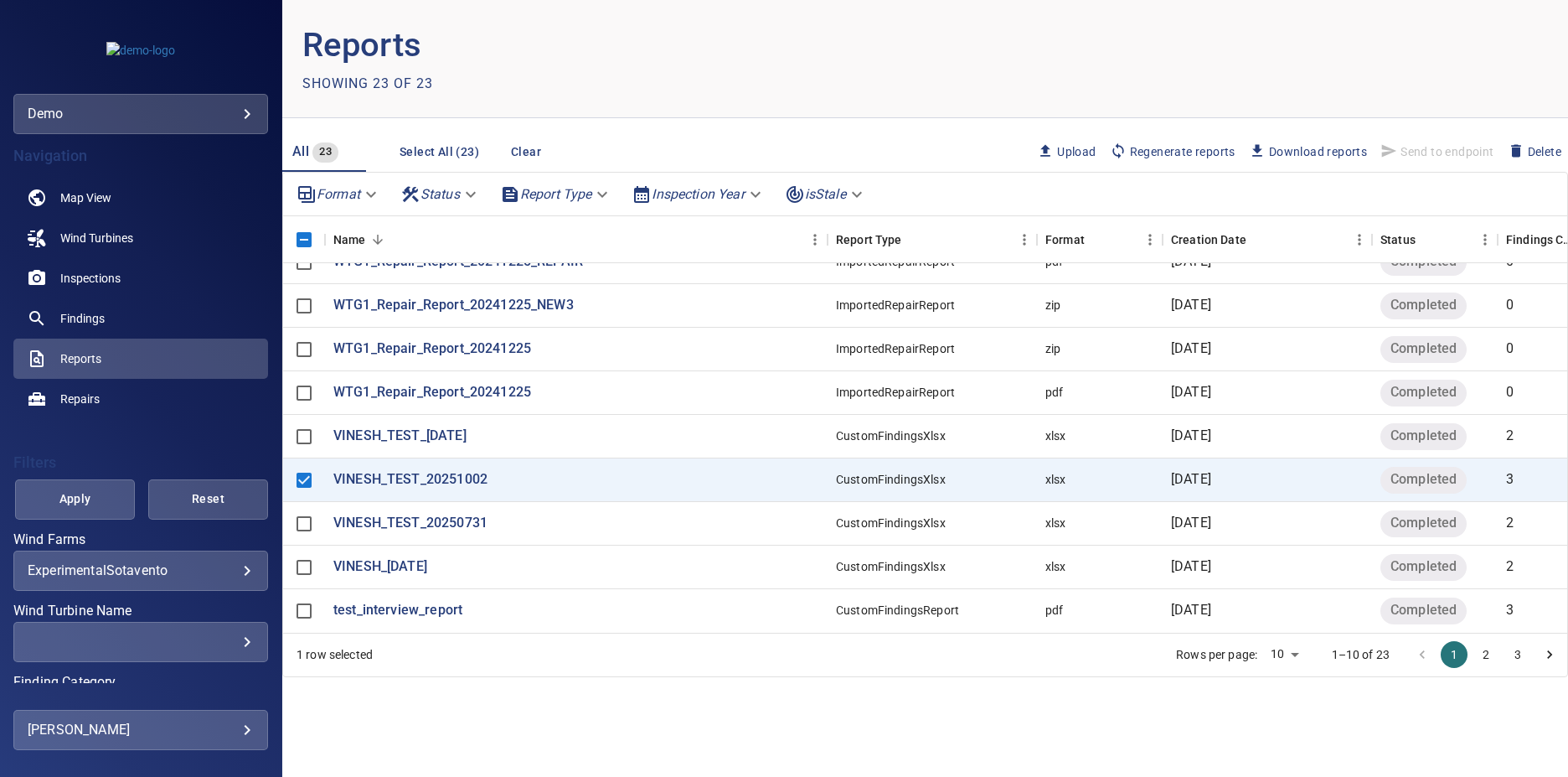
click at [816, 96] on div "Showing 23 of 23" at bounding box center [613, 83] width 623 height 26
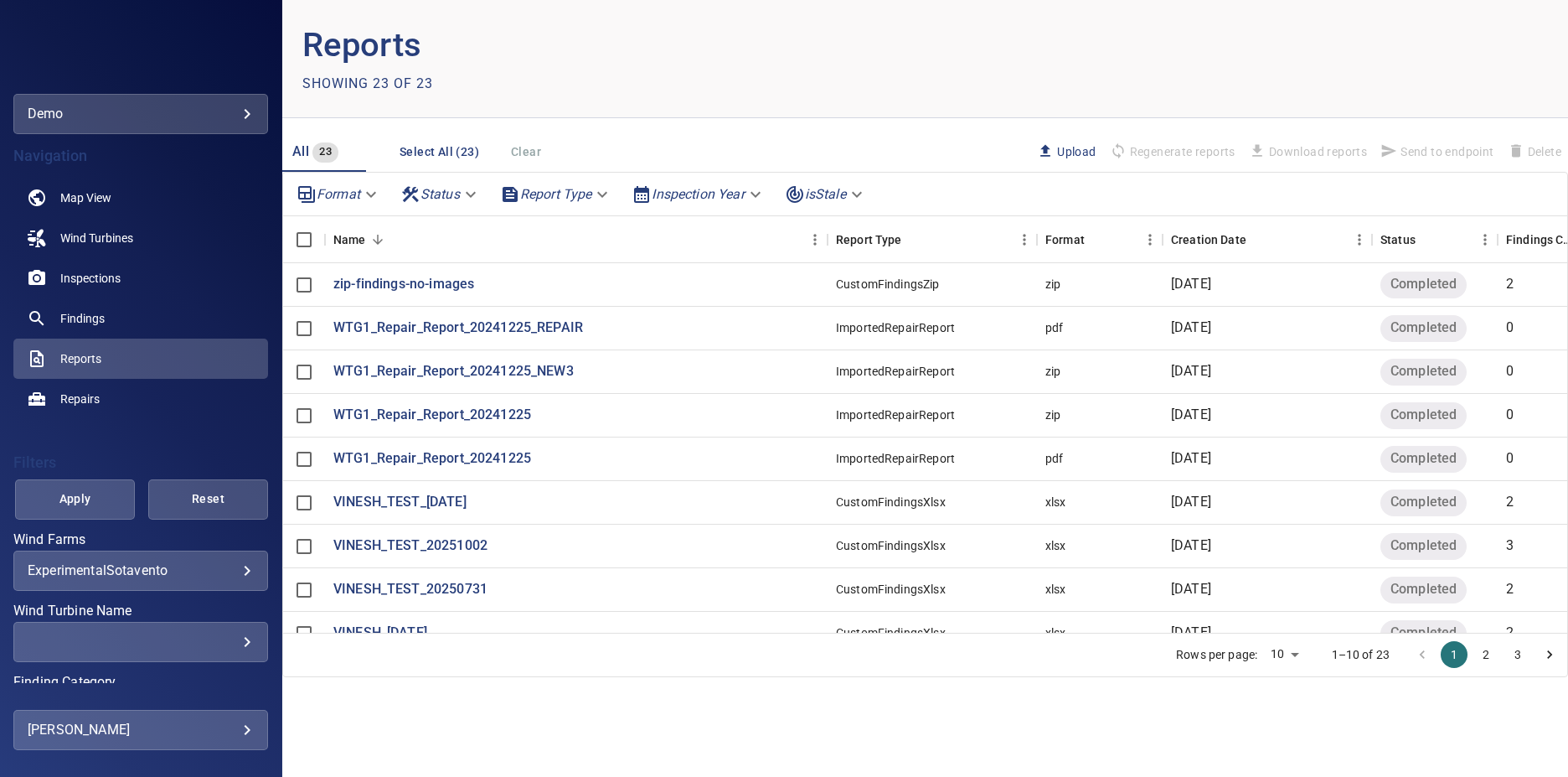
scroll to position [79, 0]
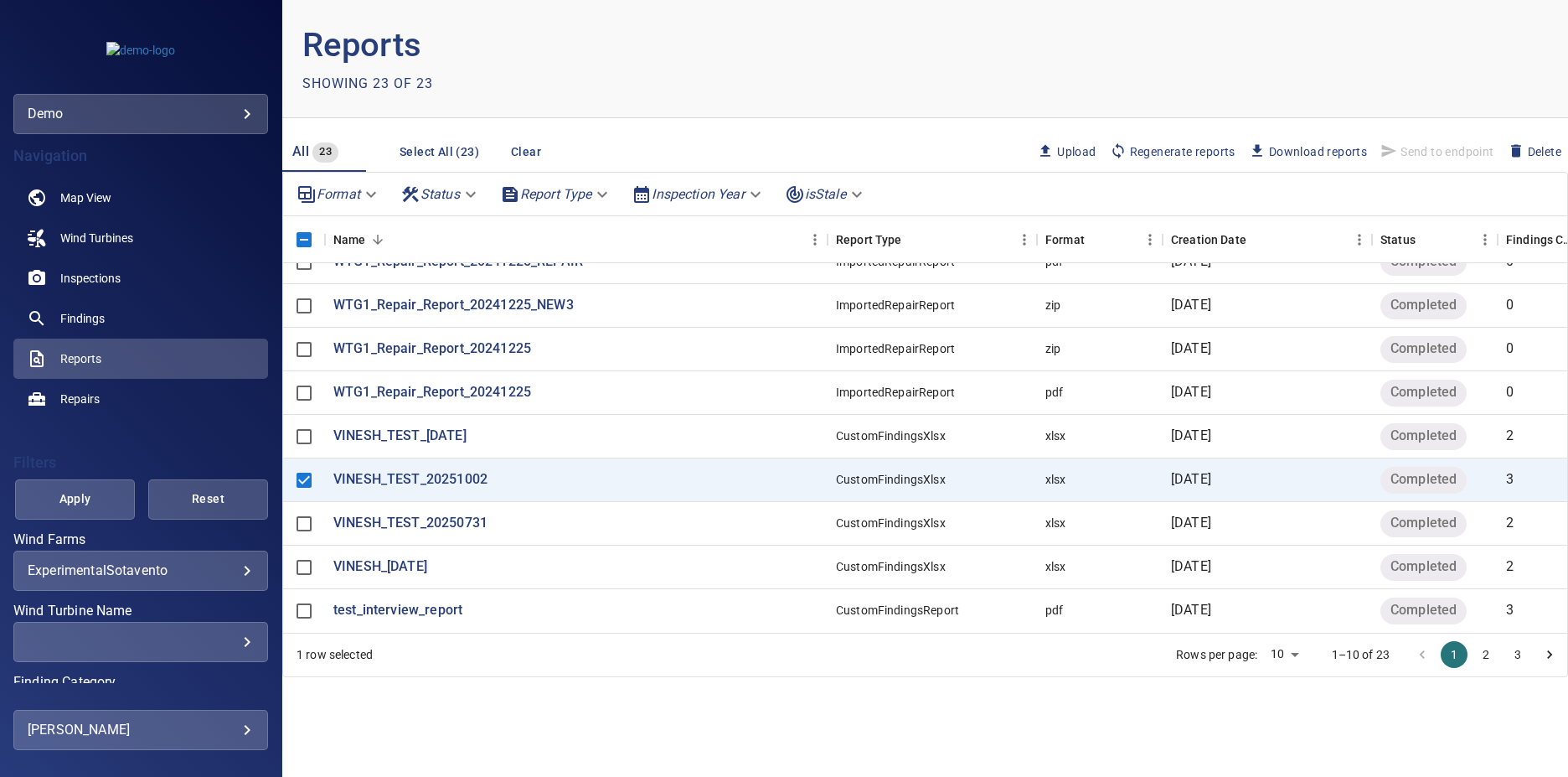
click at [1398, 151] on span "Send to endpoint" at bounding box center [1437, 152] width 127 height 28
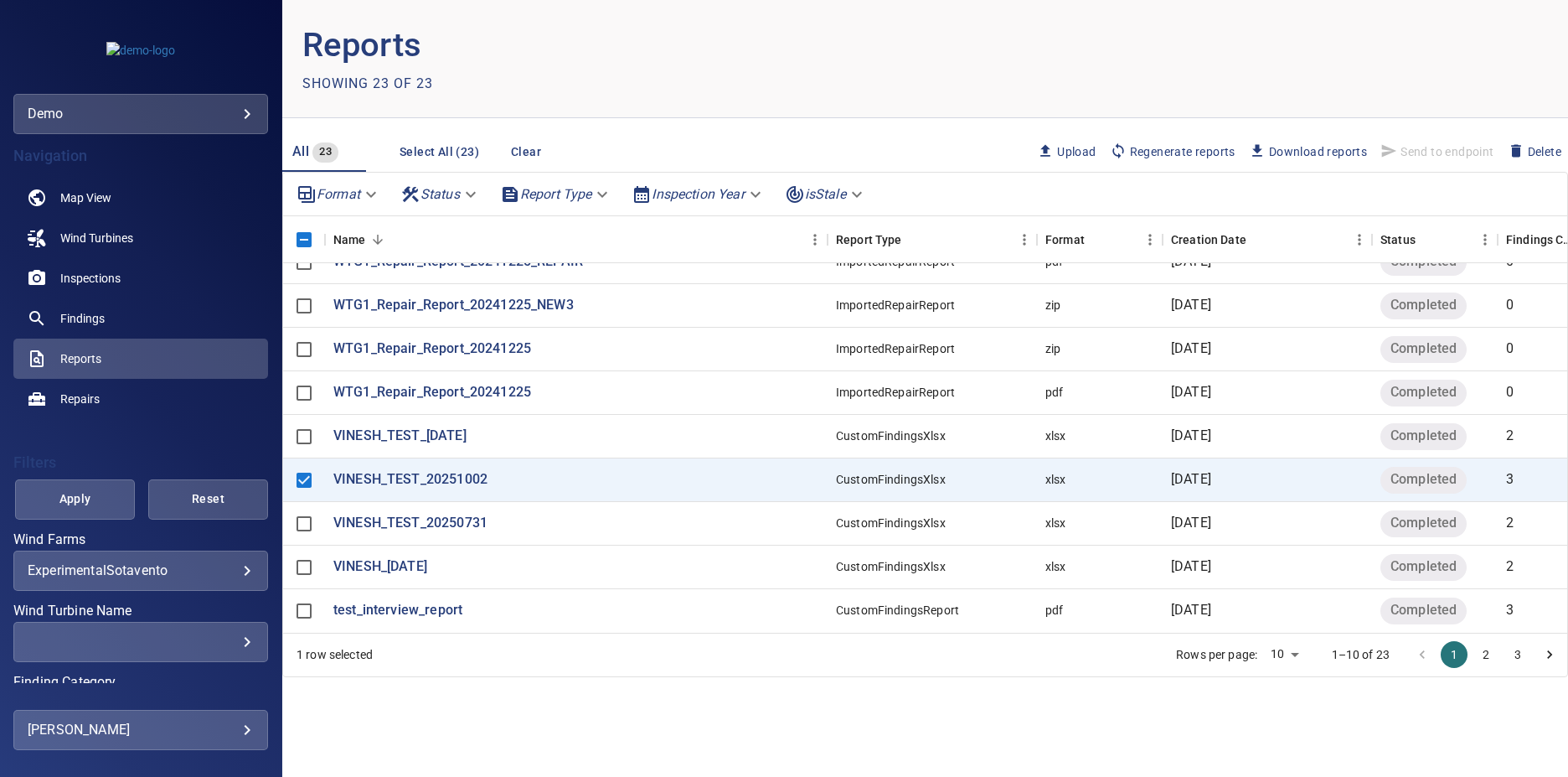
click at [1398, 151] on span "Send to endpoint" at bounding box center [1437, 152] width 127 height 28
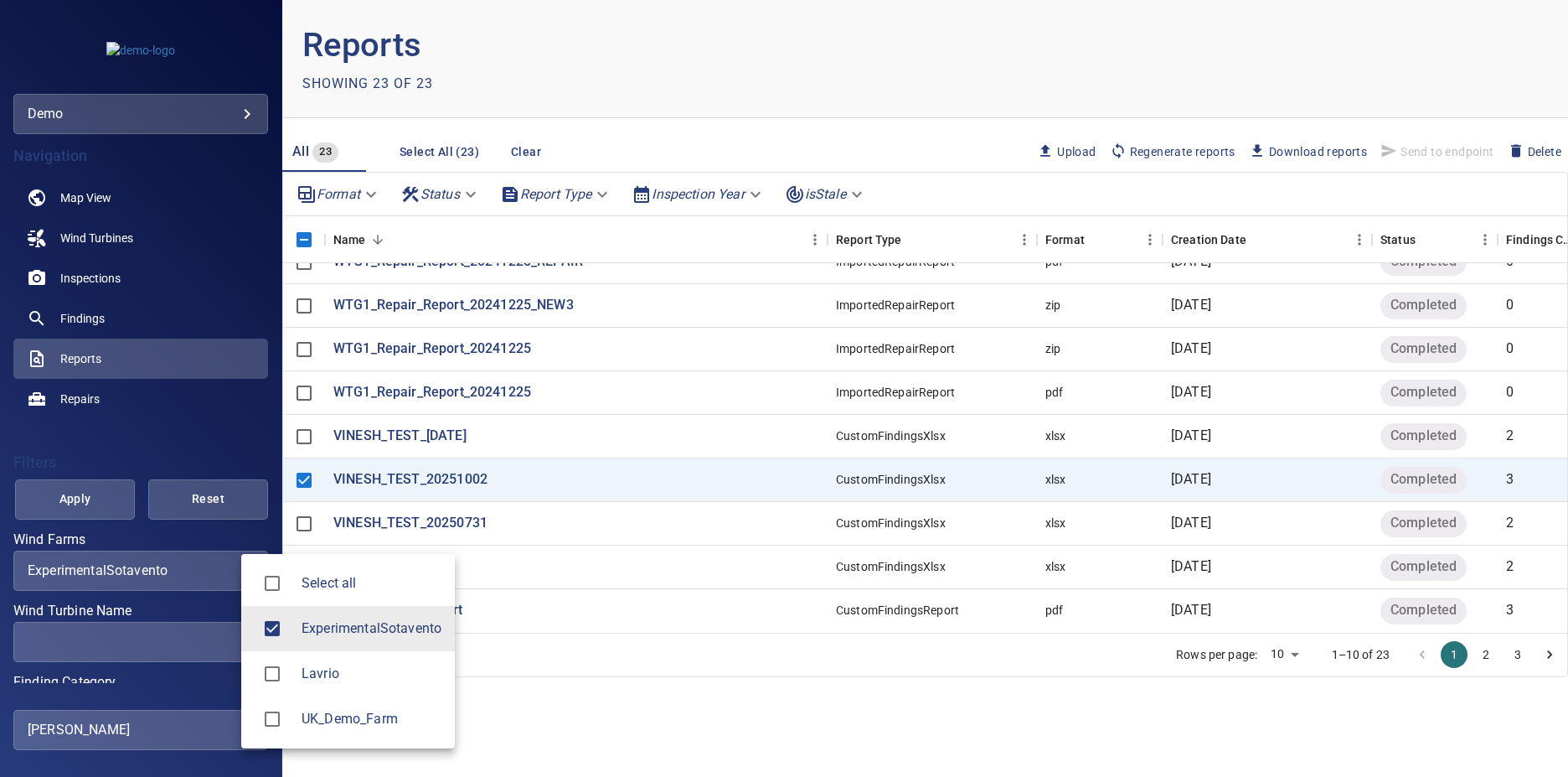
click at [143, 577] on body "**********" at bounding box center [784, 388] width 1568 height 777
click at [143, 577] on div at bounding box center [784, 388] width 1568 height 777
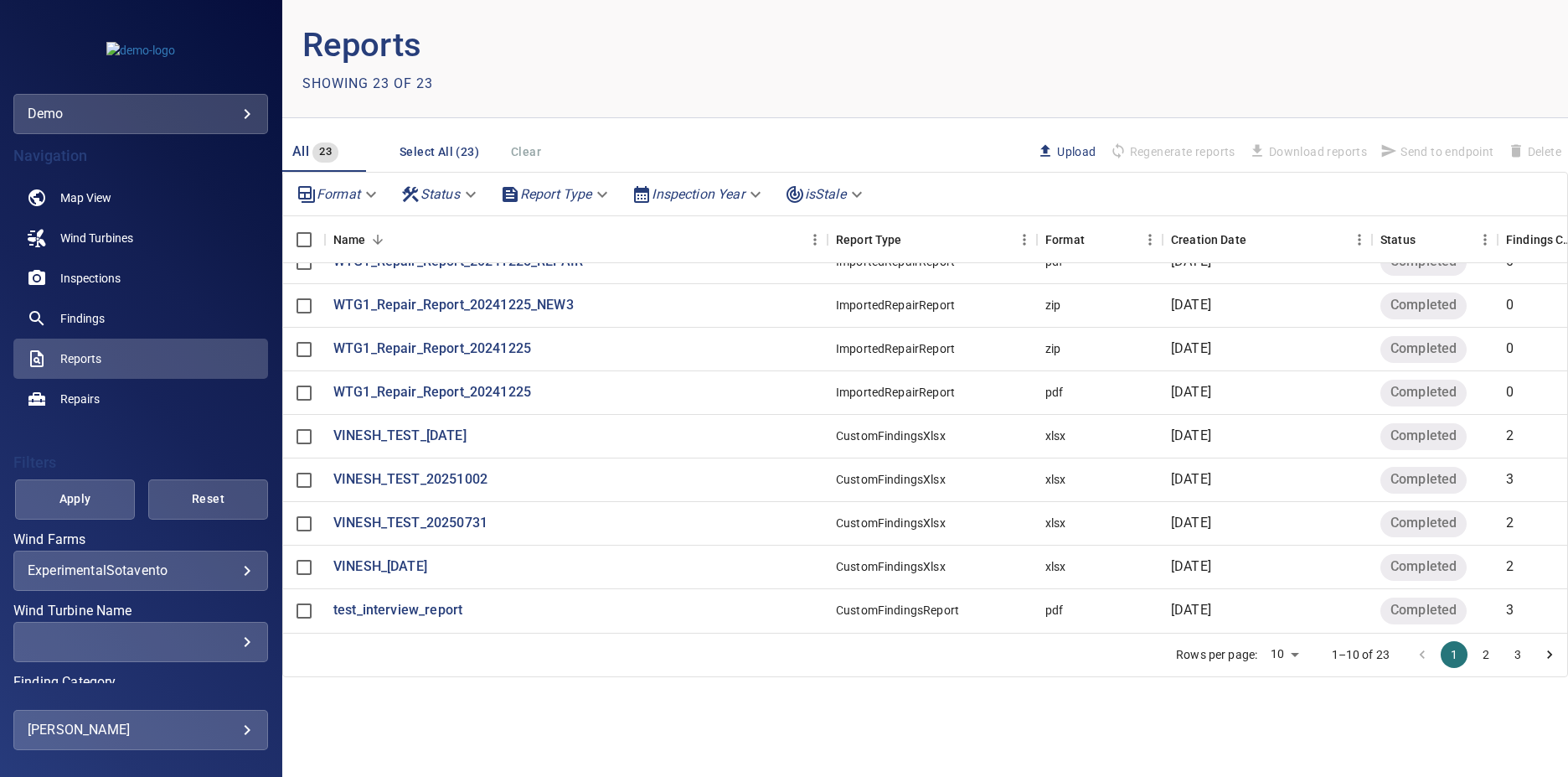
click at [746, 20] on p "Reports" at bounding box center [613, 45] width 623 height 50
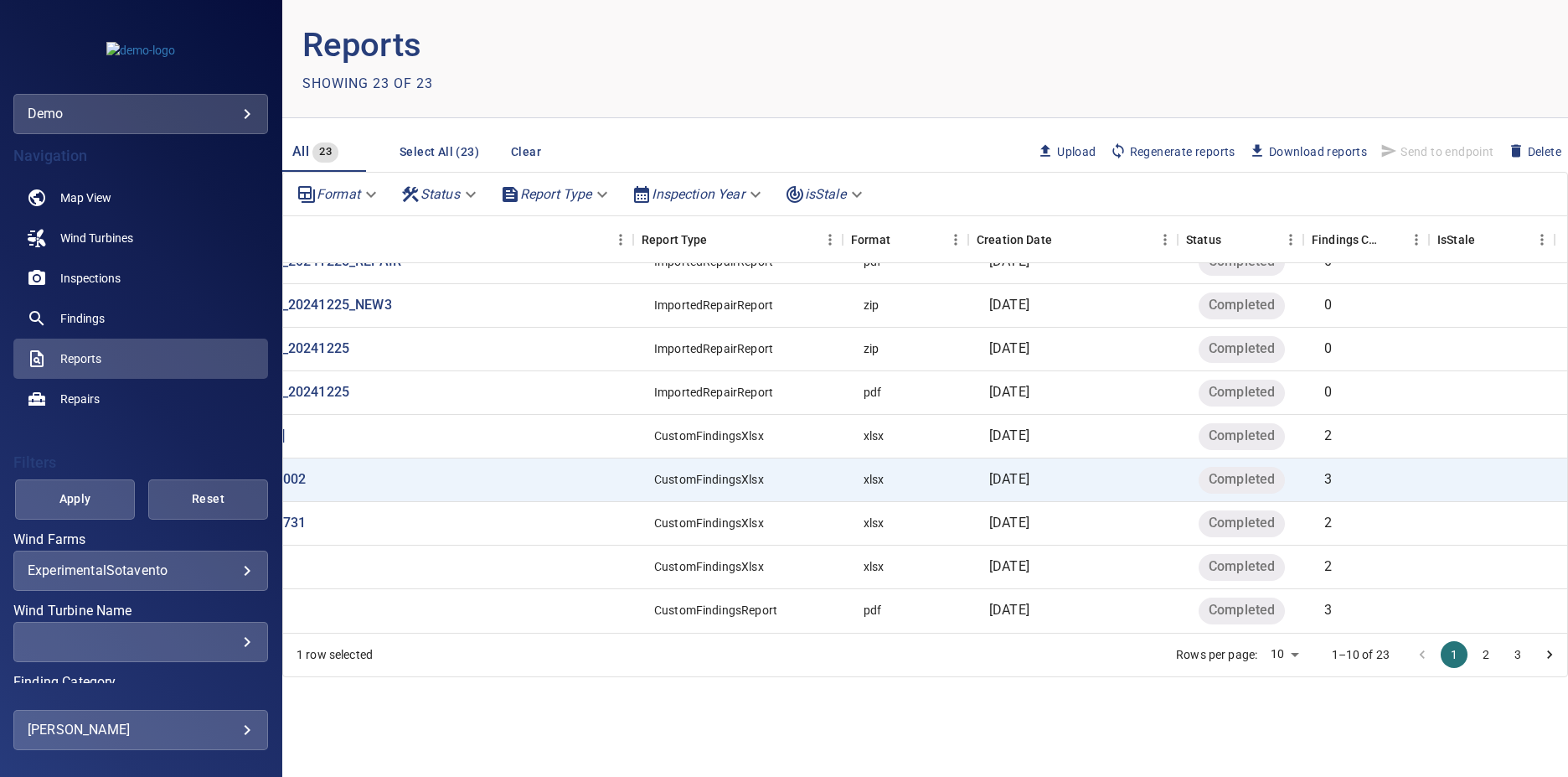
scroll to position [79, 0]
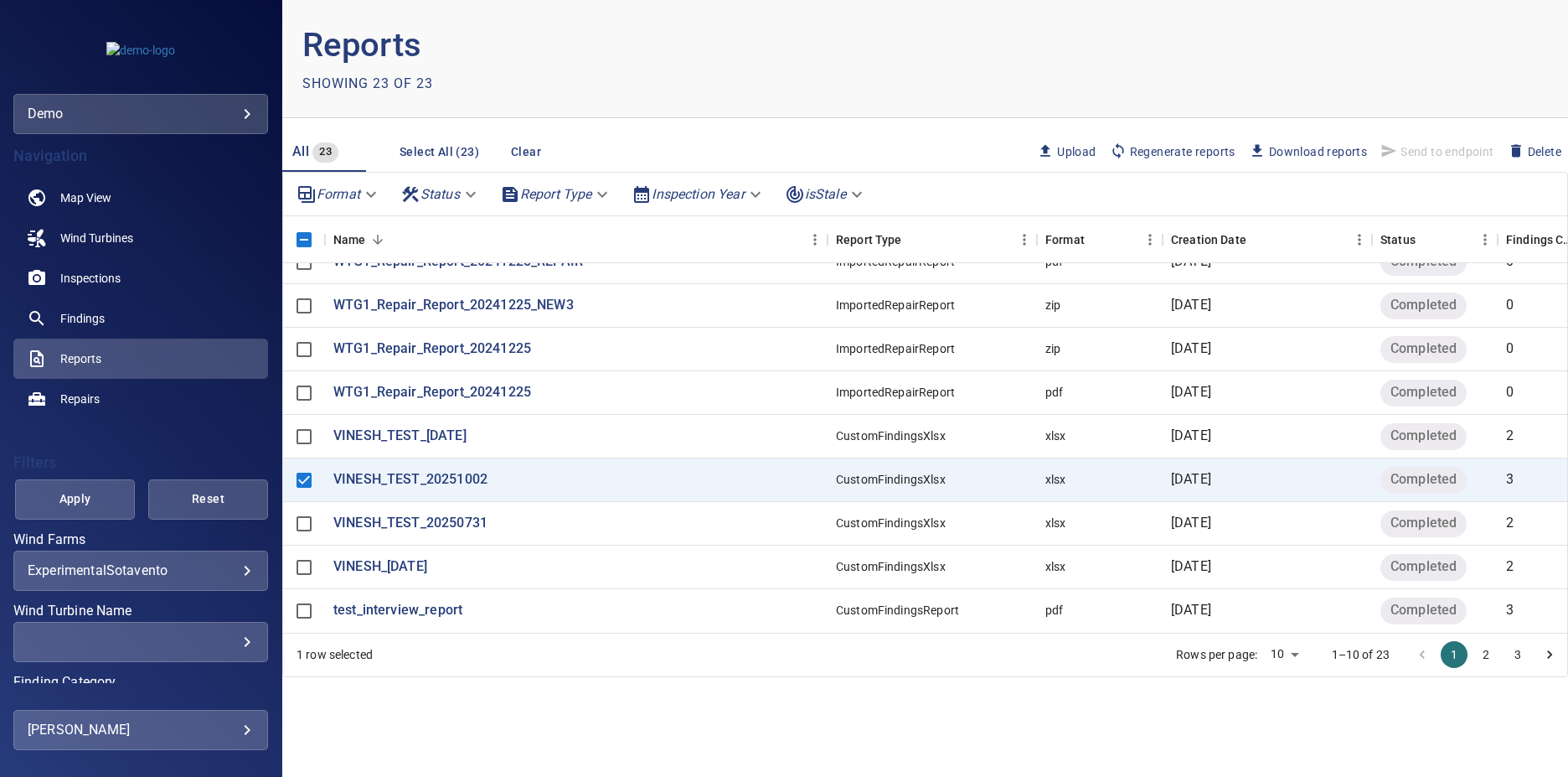
click at [1218, 57] on header "Reports Showing 23 of 23" at bounding box center [925, 58] width 1286 height 118
click at [1273, 147] on span "Download reports" at bounding box center [1308, 152] width 118 height 18
click at [170, 230] on link "Wind Turbines" at bounding box center [141, 238] width 255 height 40
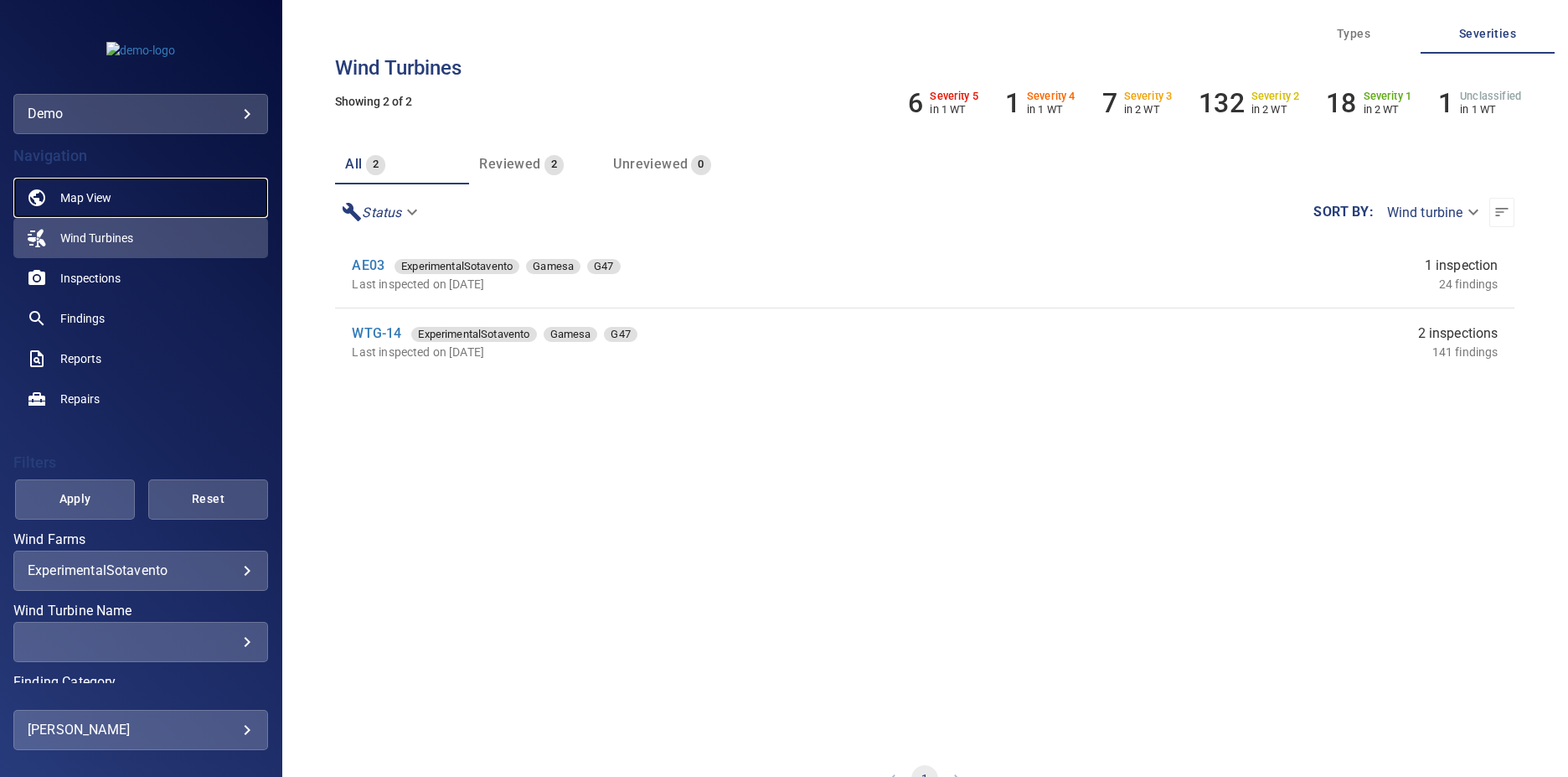
click at [138, 211] on link "Map View" at bounding box center [141, 198] width 255 height 40
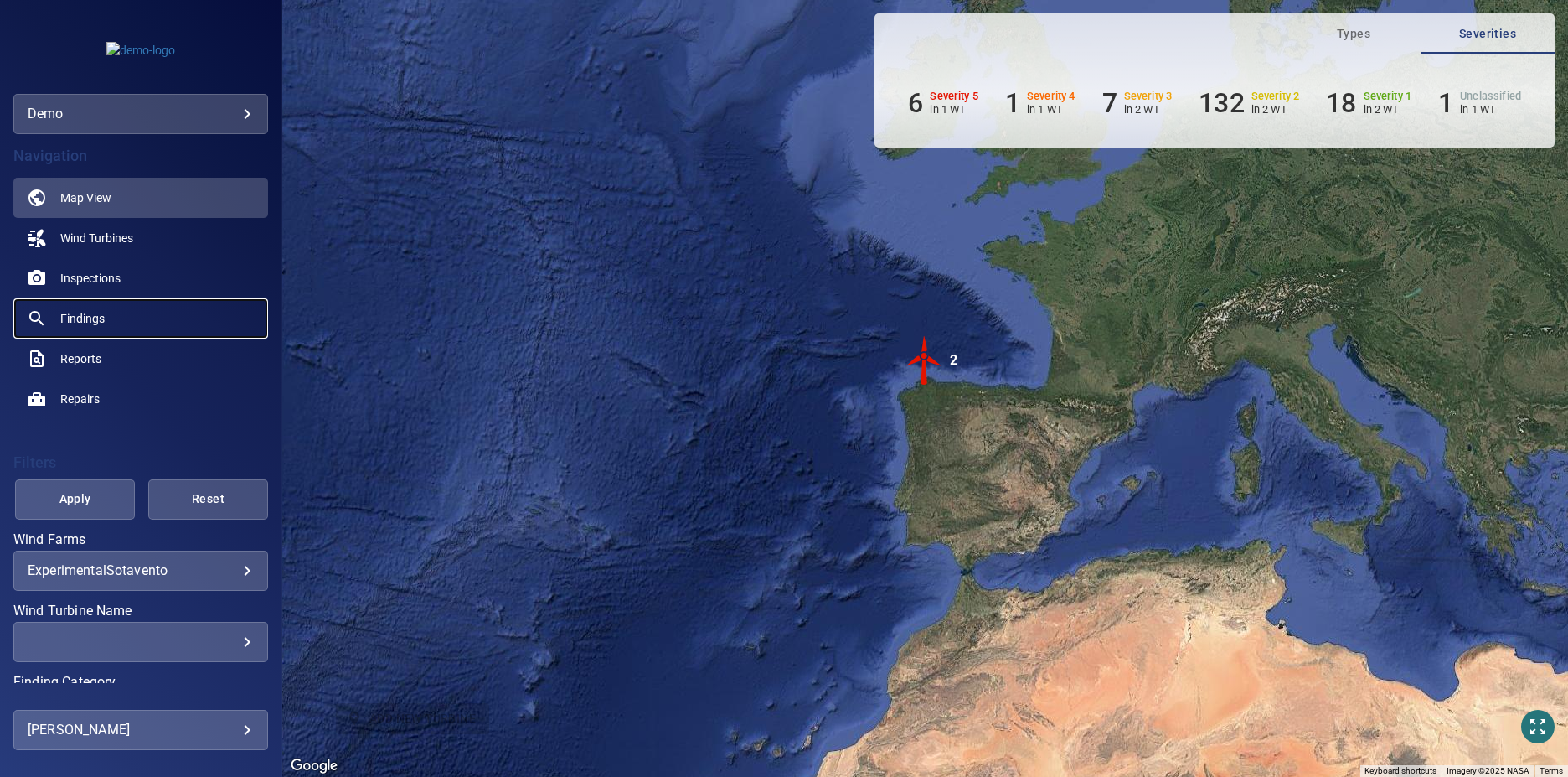
click at [135, 317] on link "Findings" at bounding box center [141, 319] width 255 height 40
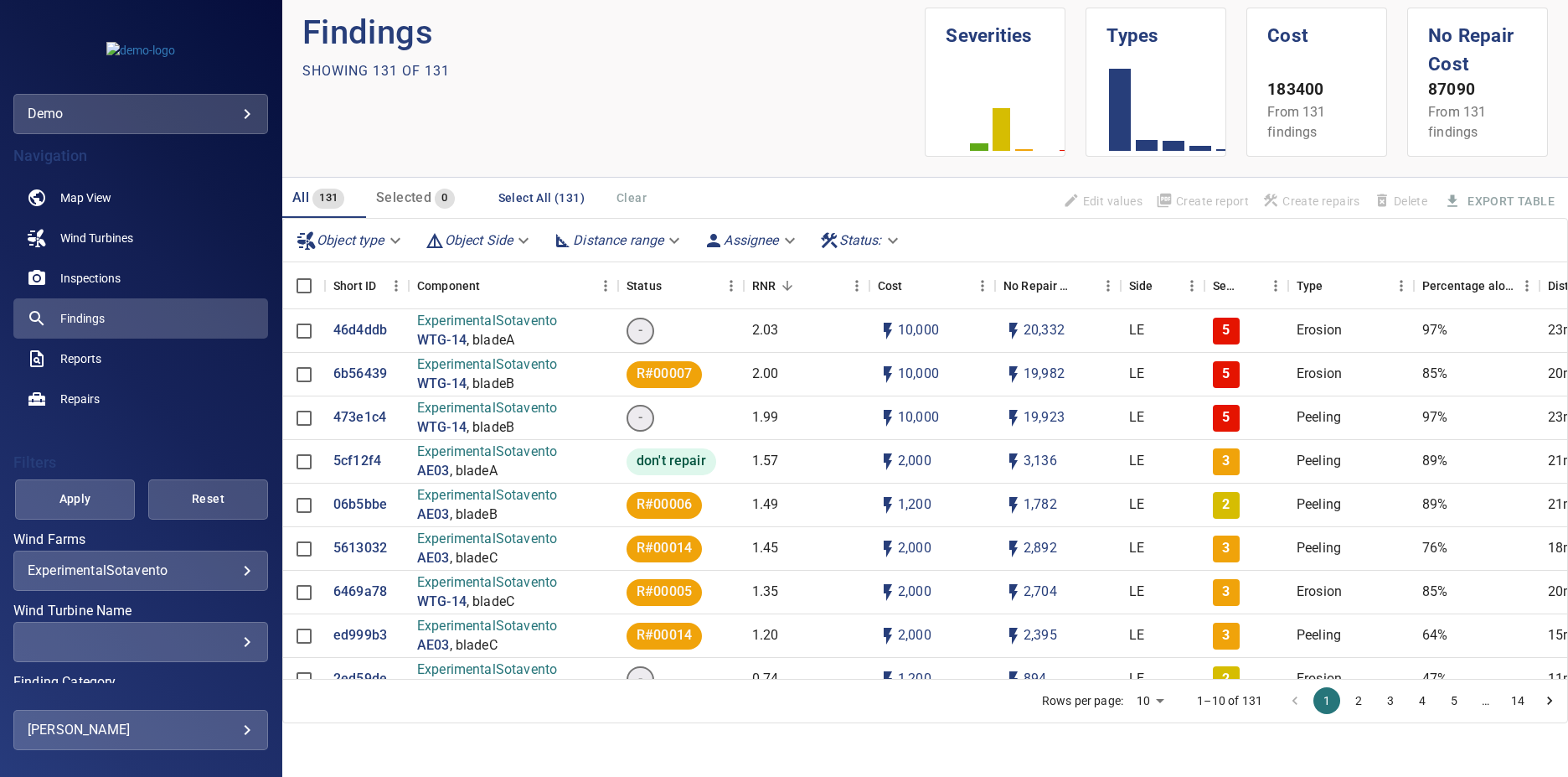
click at [413, 50] on p "Findings" at bounding box center [613, 32] width 623 height 50
click at [469, 93] on section "Findings Showing 131 of 131" at bounding box center [613, 81] width 623 height 149
